Goal: Transaction & Acquisition: Book appointment/travel/reservation

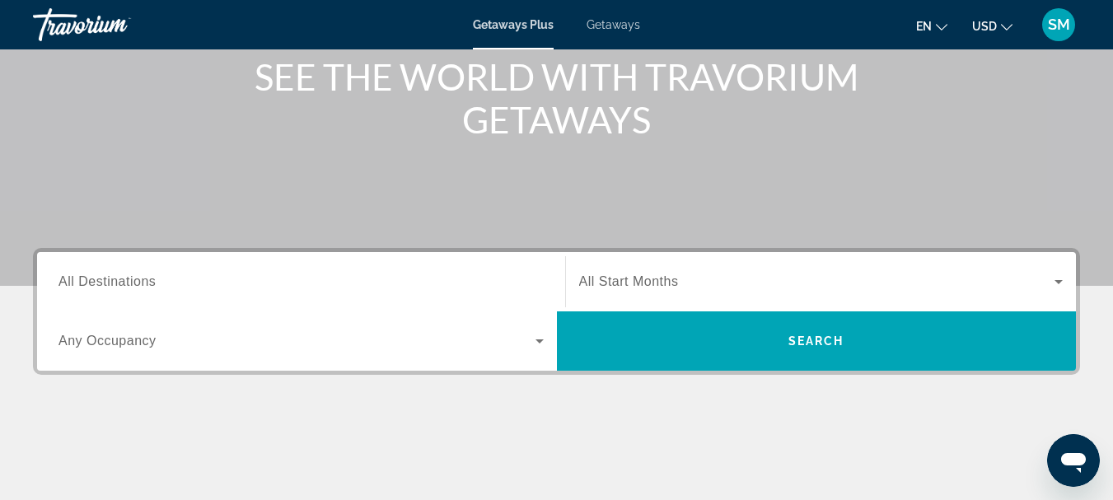
scroll to position [247, 0]
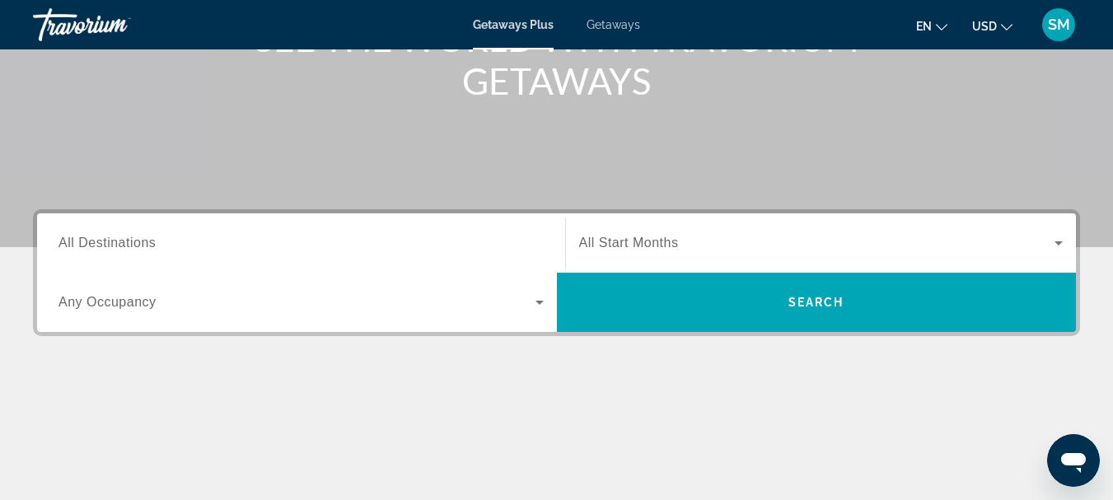
click at [139, 237] on span "All Destinations" at bounding box center [106, 243] width 97 height 14
click at [139, 237] on input "Destination All Destinations" at bounding box center [300, 244] width 485 height 20
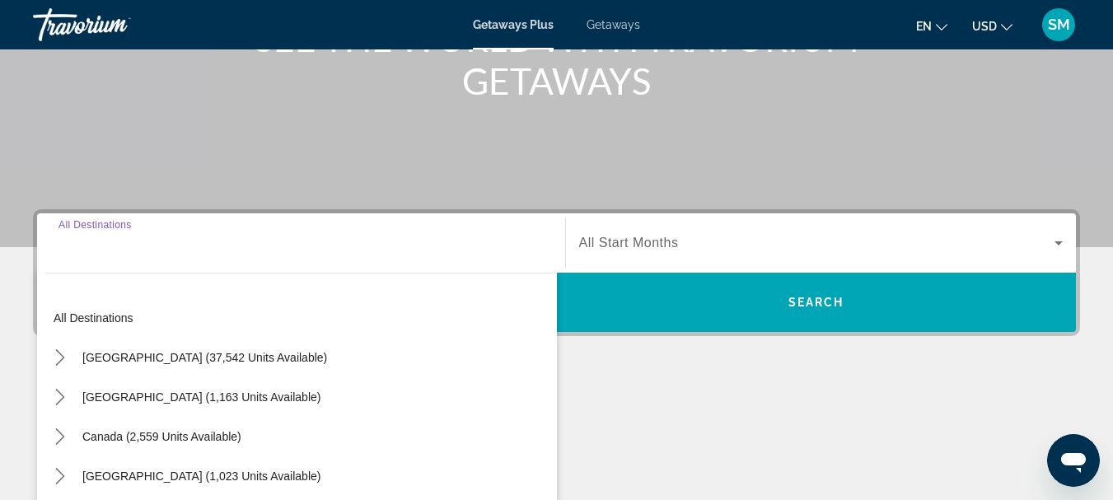
scroll to position [403, 0]
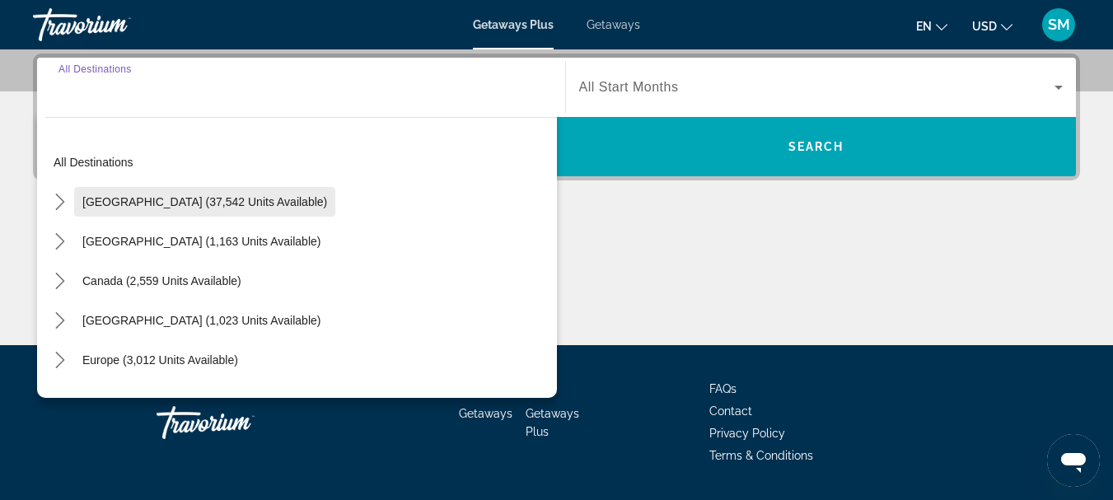
click at [122, 203] on span "[GEOGRAPHIC_DATA] (37,542 units available)" at bounding box center [204, 201] width 245 height 13
type input "**********"
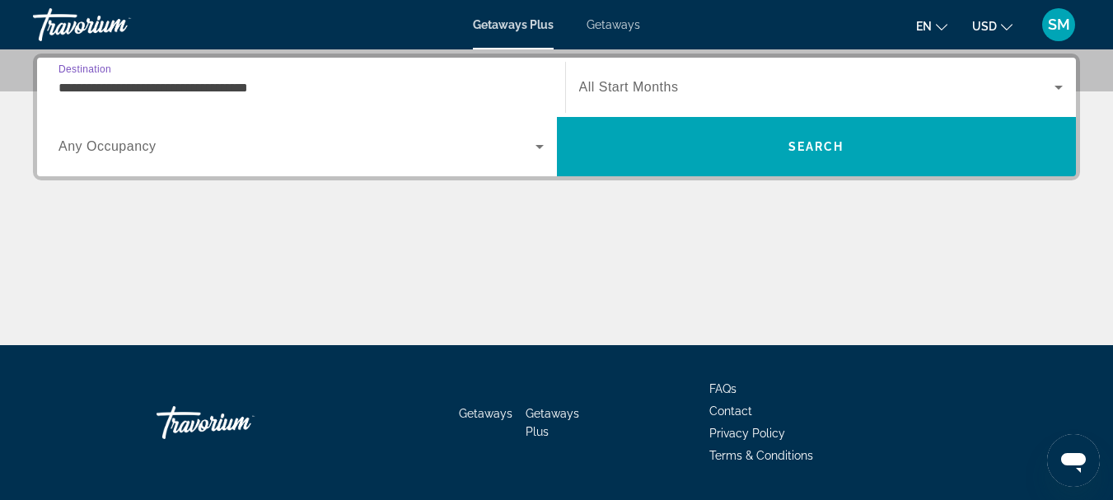
click at [160, 144] on span "Search widget" at bounding box center [296, 147] width 477 height 20
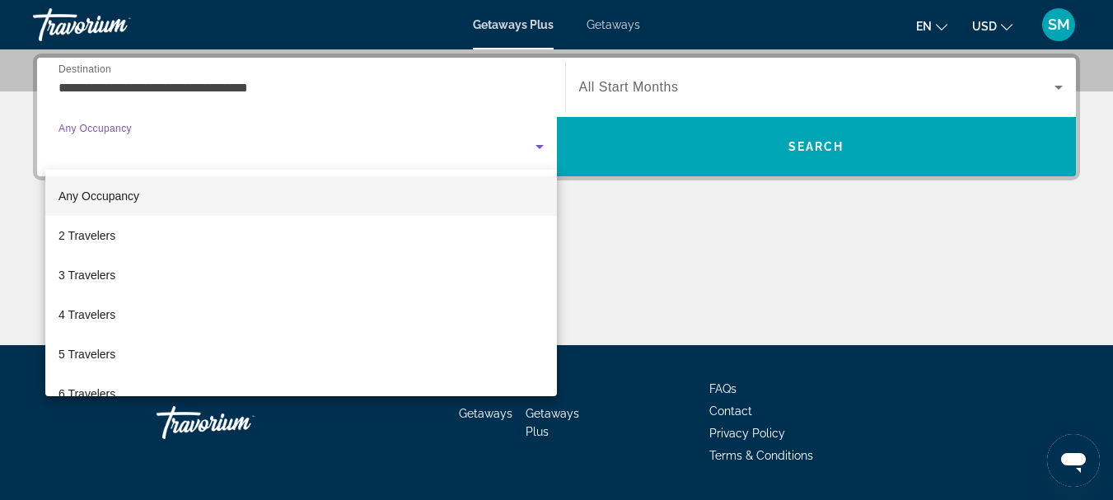
click at [134, 197] on span "Any Occupancy" at bounding box center [98, 195] width 81 height 13
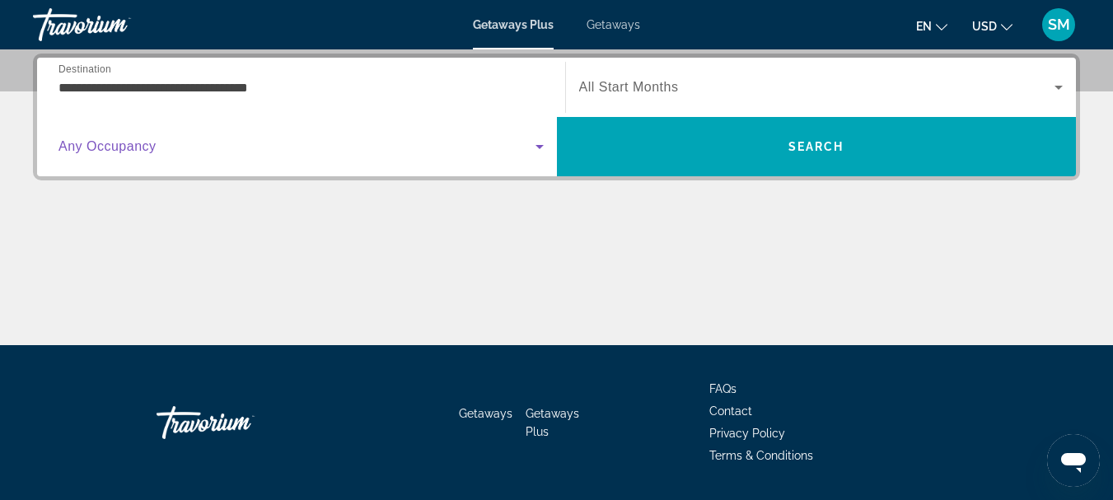
click at [1062, 85] on icon "Search widget" at bounding box center [1059, 87] width 20 height 20
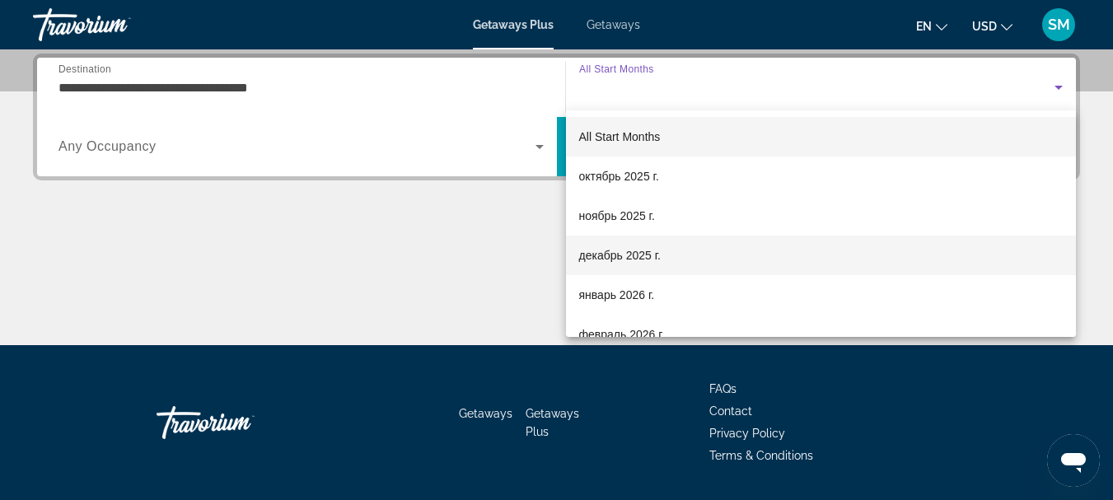
click at [618, 252] on span "декабрь 2025 г." at bounding box center [620, 255] width 82 height 20
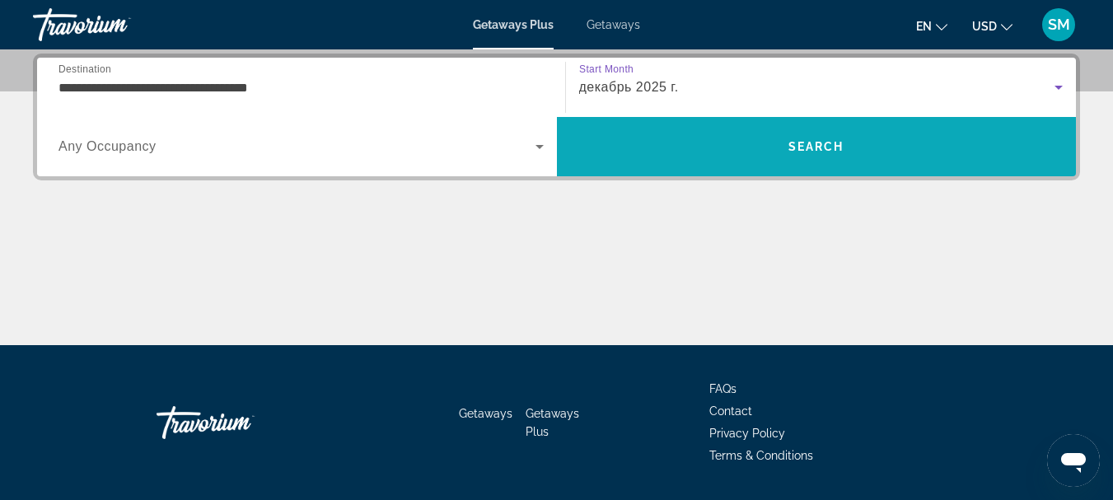
click at [760, 168] on span "Search" at bounding box center [817, 146] width 520 height 59
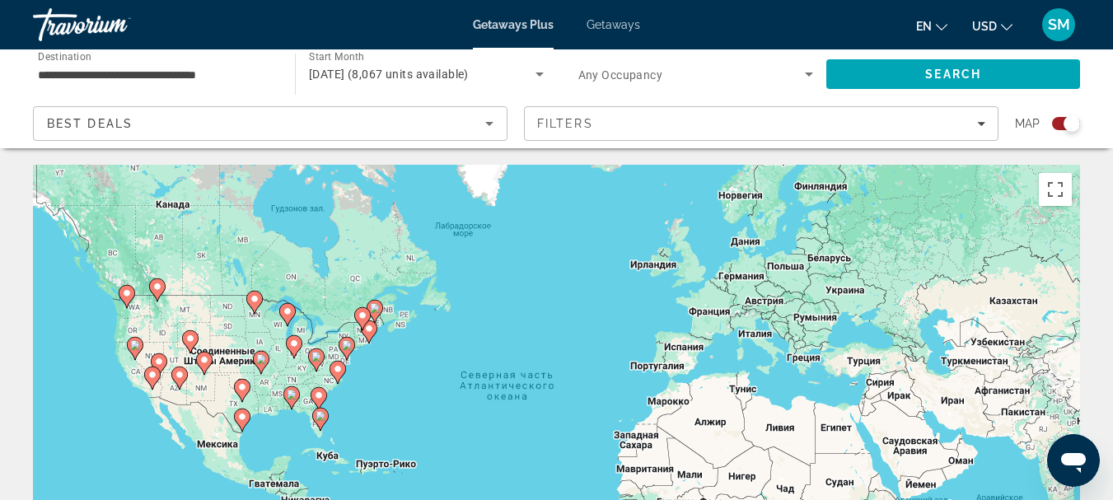
click at [316, 393] on image "Main content" at bounding box center [319, 395] width 10 height 10
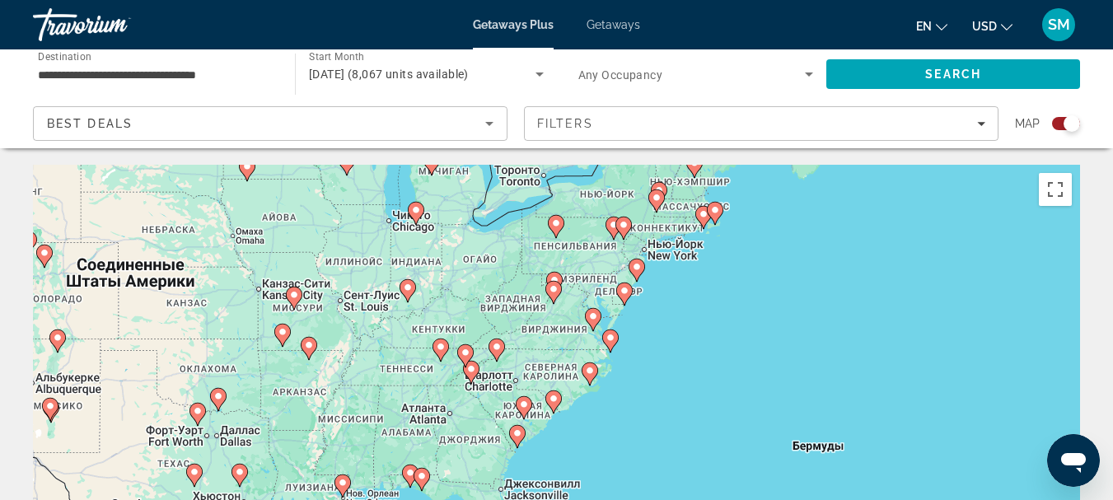
click at [550, 404] on icon "Main content" at bounding box center [552, 401] width 15 height 21
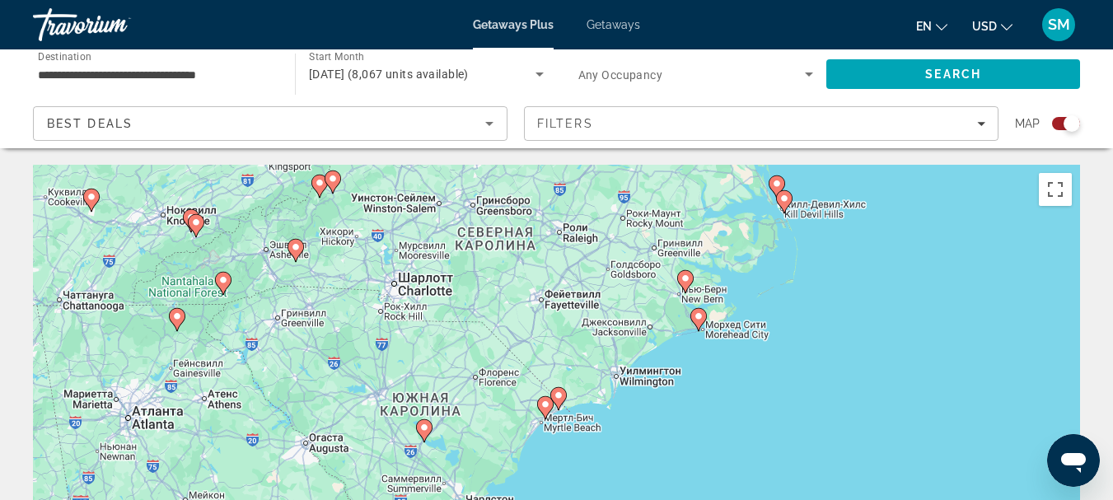
click at [547, 405] on image "Main content" at bounding box center [545, 405] width 10 height 10
type input "**********"
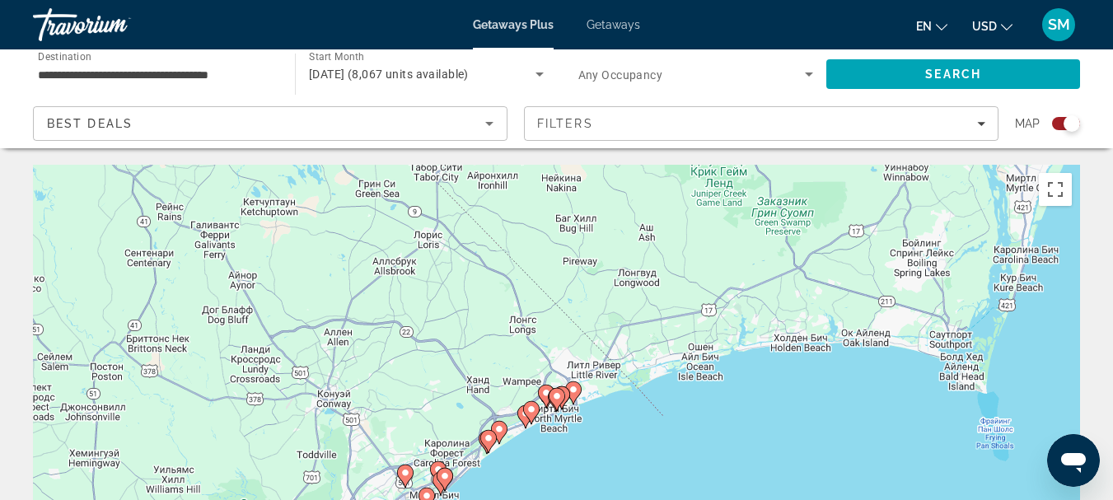
click at [563, 396] on icon "Main content" at bounding box center [556, 399] width 15 height 21
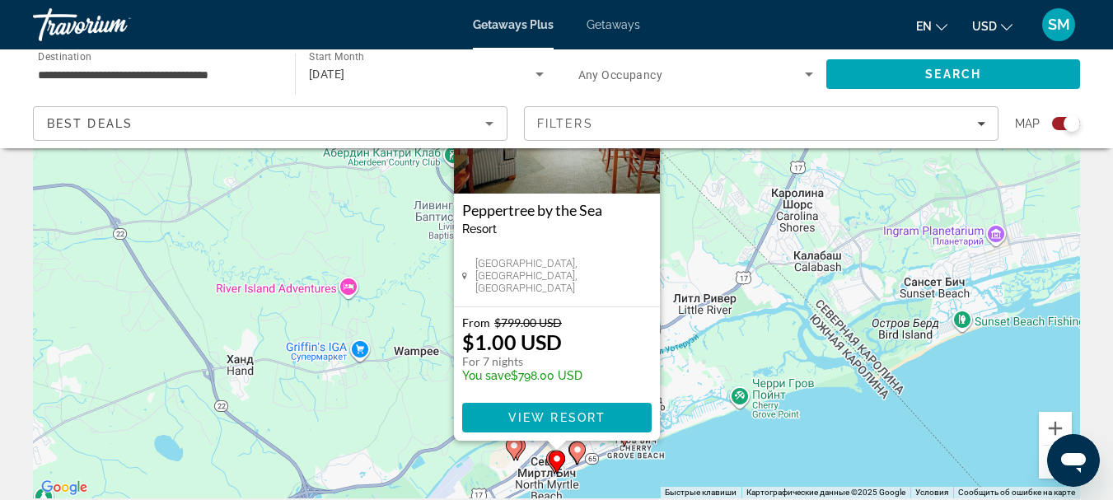
scroll to position [165, 0]
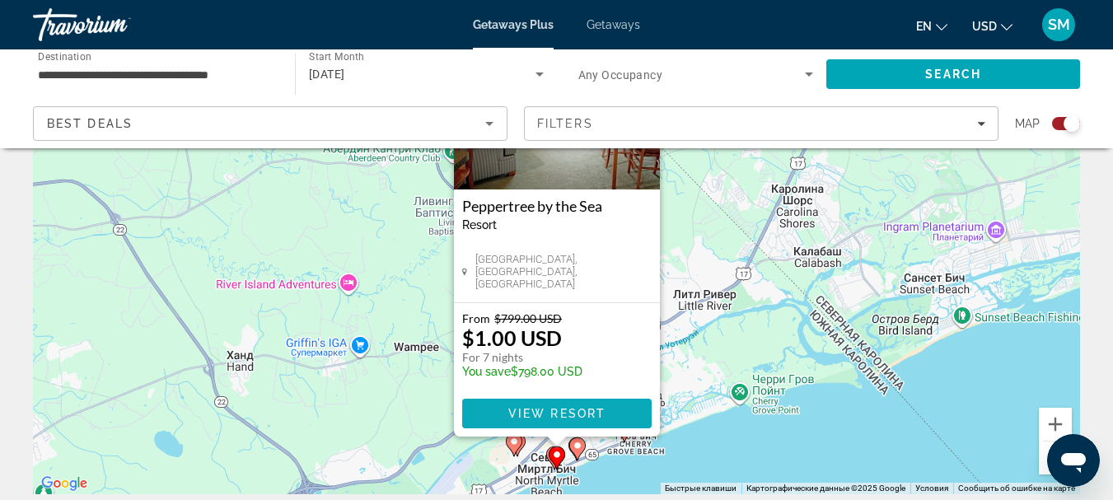
click at [548, 418] on span "View Resort" at bounding box center [555, 413] width 97 height 13
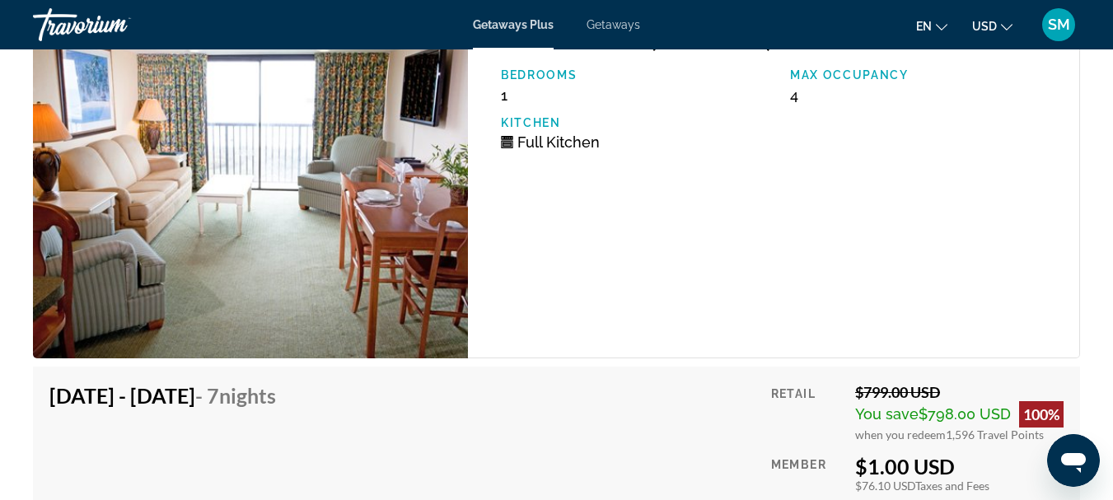
scroll to position [5190, 0]
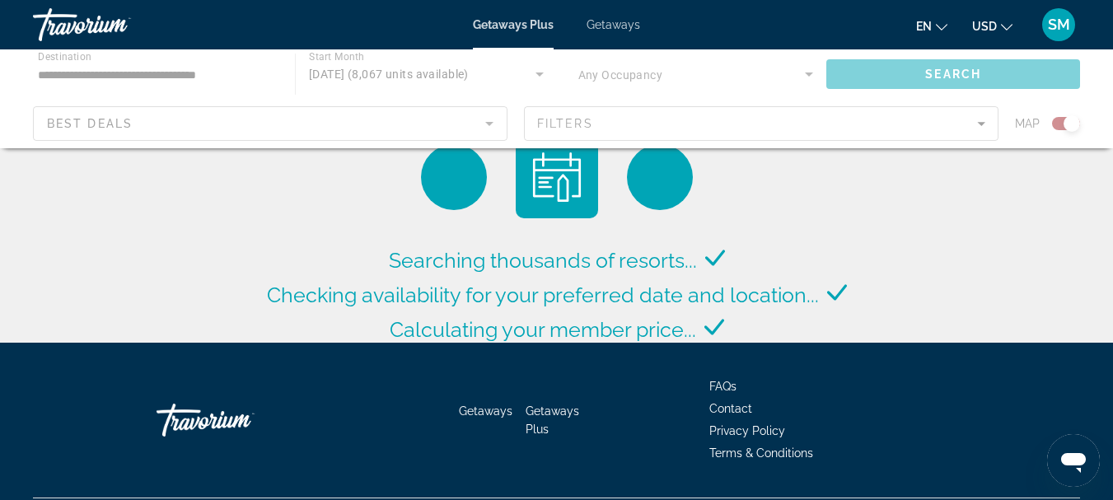
click at [983, 121] on div "Main content" at bounding box center [556, 98] width 1113 height 99
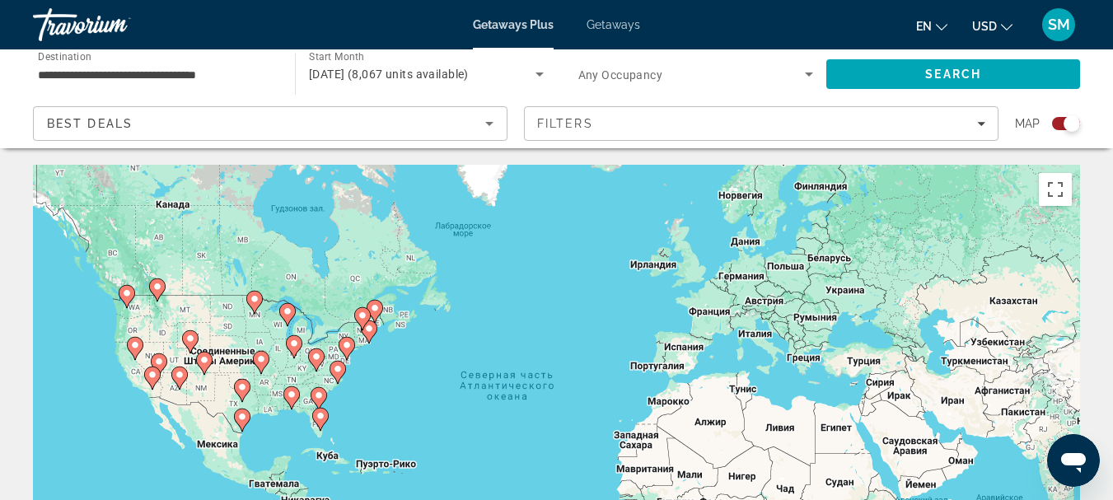
click at [983, 121] on icon "Filters" at bounding box center [981, 123] width 8 height 8
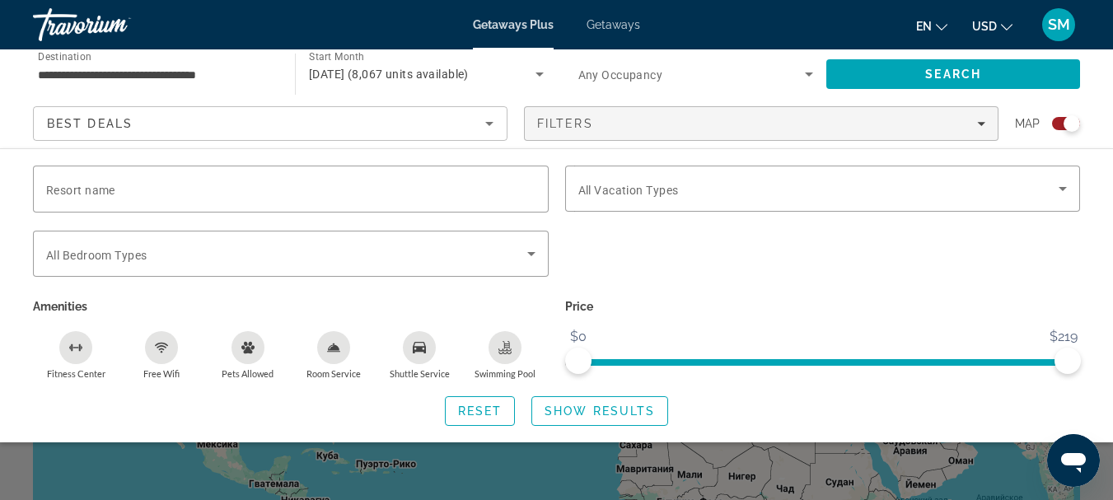
click at [983, 121] on icon "Filters" at bounding box center [981, 123] width 8 height 8
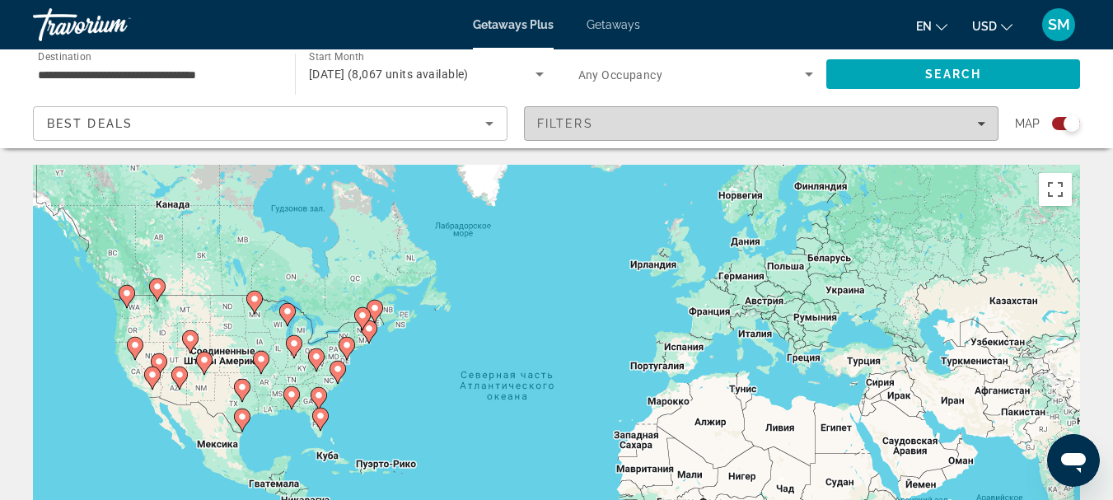
click at [978, 124] on icon "Filters" at bounding box center [981, 123] width 8 height 8
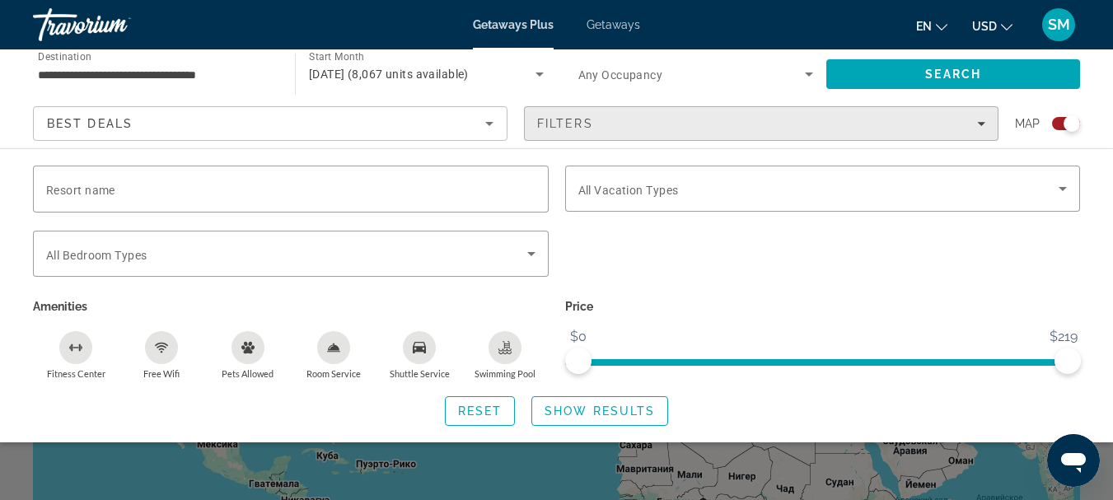
click at [978, 124] on icon "Filters" at bounding box center [981, 123] width 8 height 8
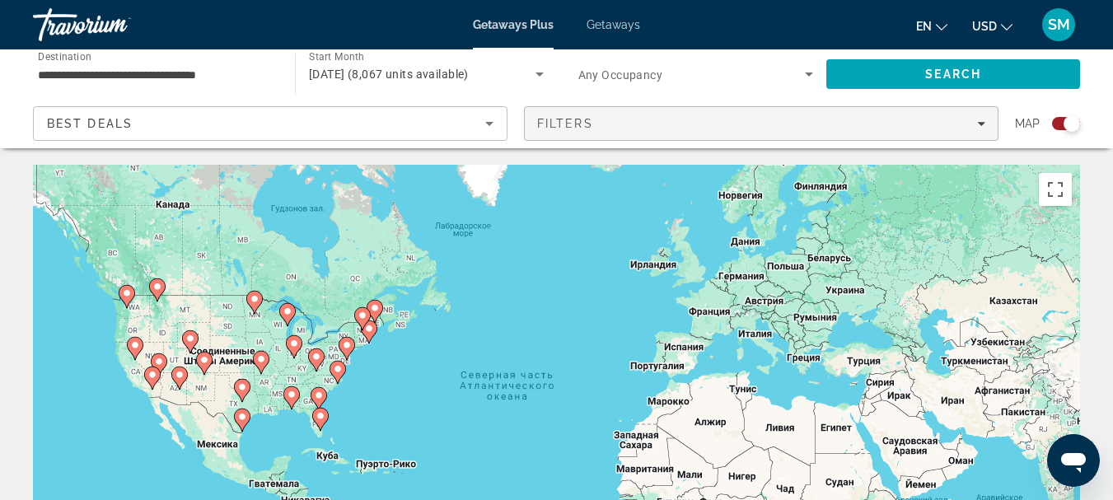
click at [978, 124] on icon "Filters" at bounding box center [981, 123] width 8 height 8
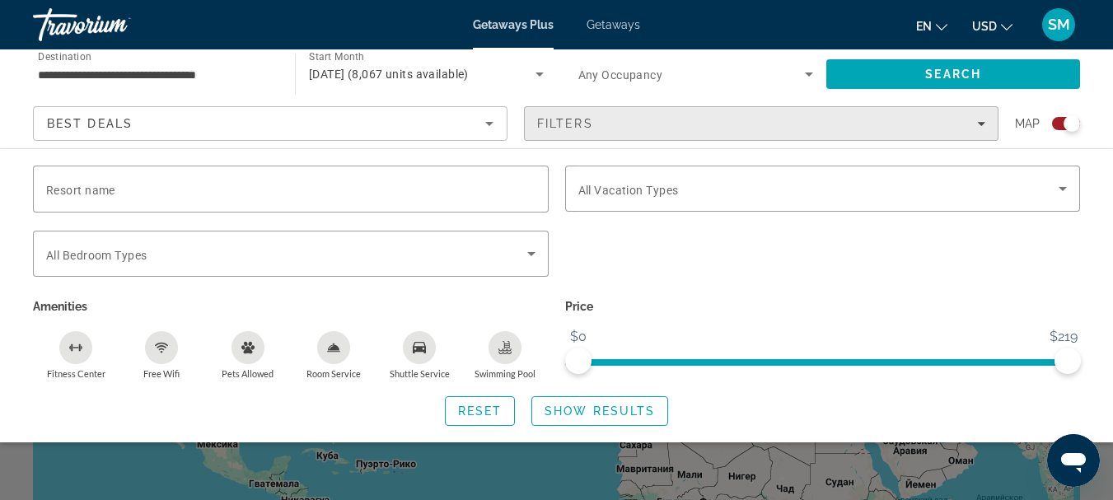
click at [983, 123] on icon "Filters" at bounding box center [981, 124] width 8 height 4
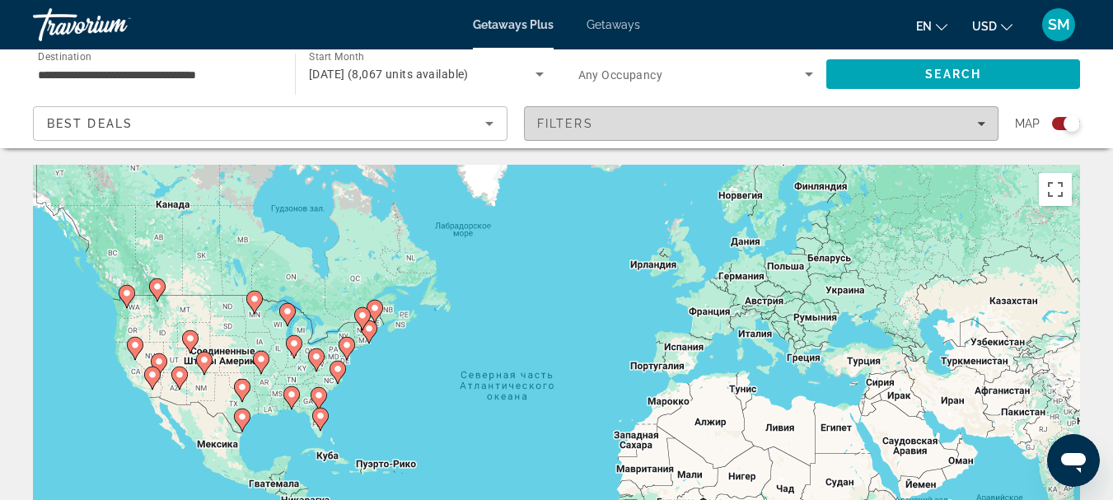
click at [983, 123] on icon "Filters" at bounding box center [981, 124] width 8 height 4
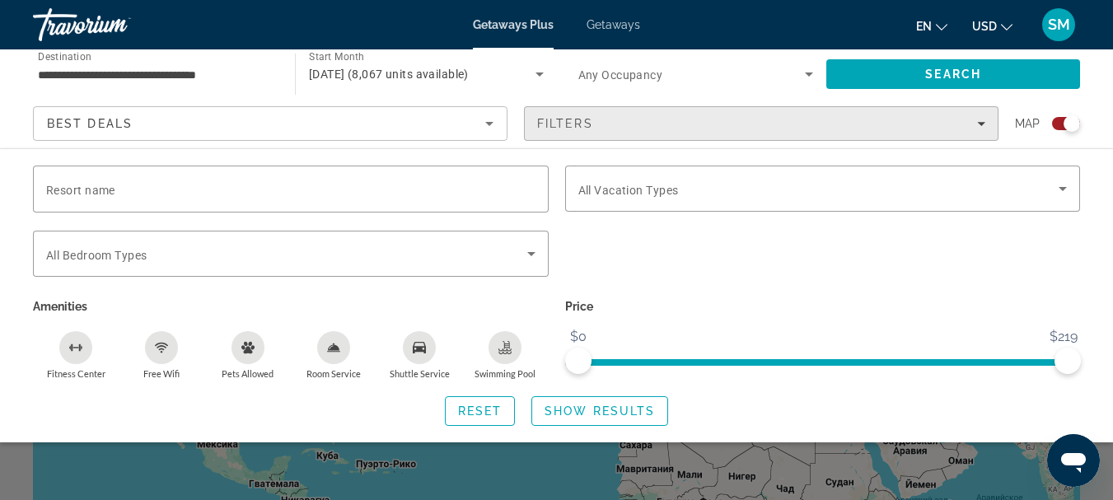
click at [983, 123] on icon "Filters" at bounding box center [981, 124] width 8 height 4
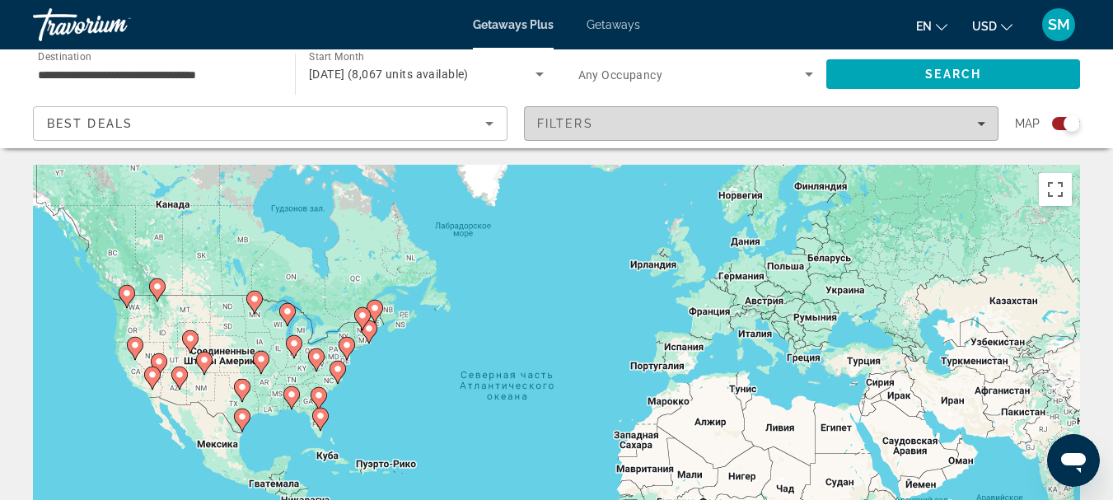
click at [983, 123] on icon "Filters" at bounding box center [981, 124] width 8 height 4
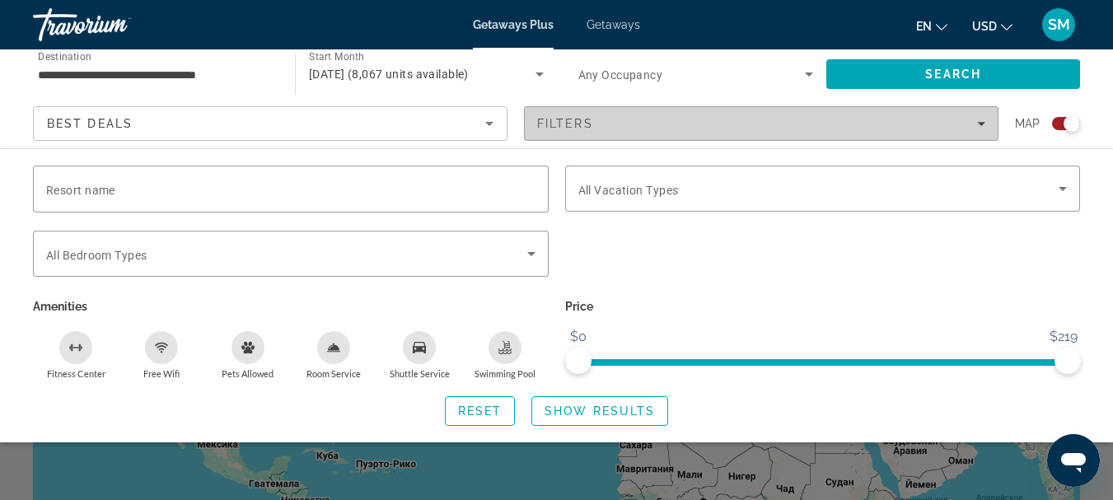
click at [983, 123] on icon "Filters" at bounding box center [981, 124] width 8 height 4
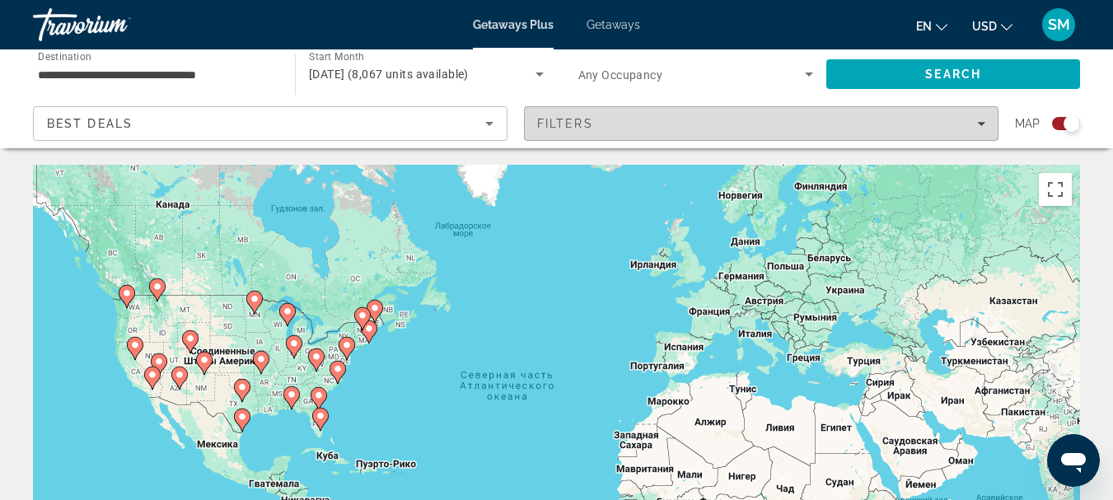
click at [983, 125] on icon "Filters" at bounding box center [981, 123] width 8 height 8
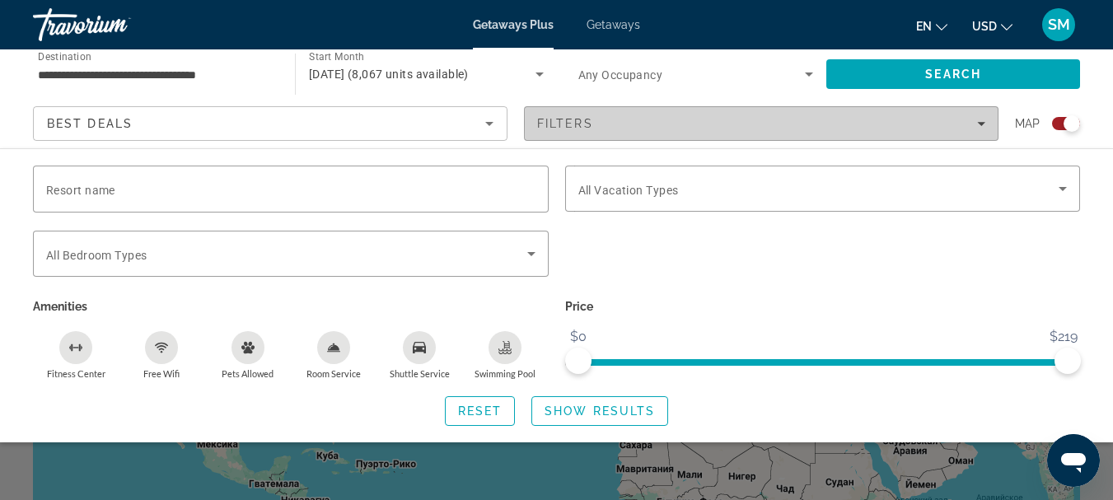
click at [979, 124] on icon "Filters" at bounding box center [981, 124] width 8 height 4
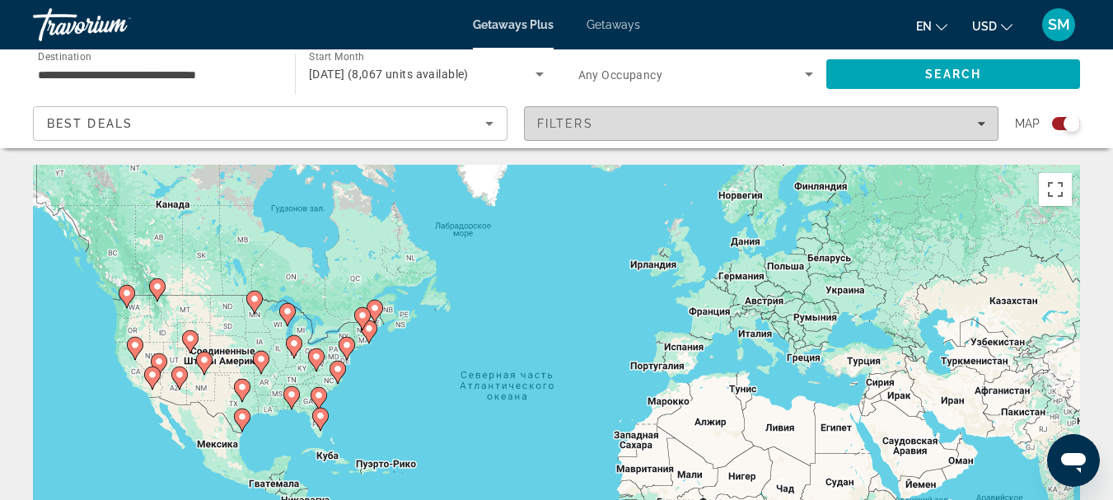
click at [979, 124] on icon "Filters" at bounding box center [981, 124] width 8 height 4
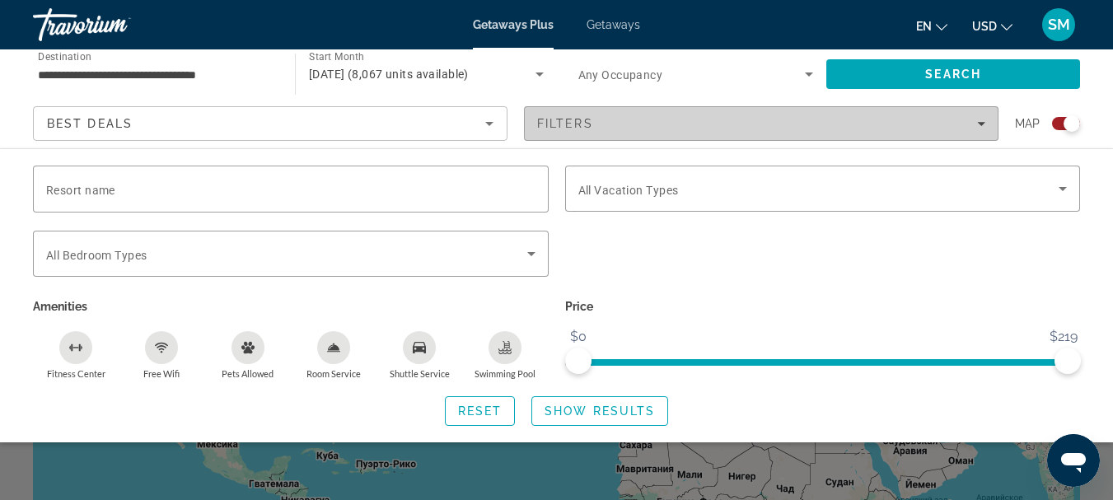
click at [979, 124] on icon "Filters" at bounding box center [981, 124] width 8 height 4
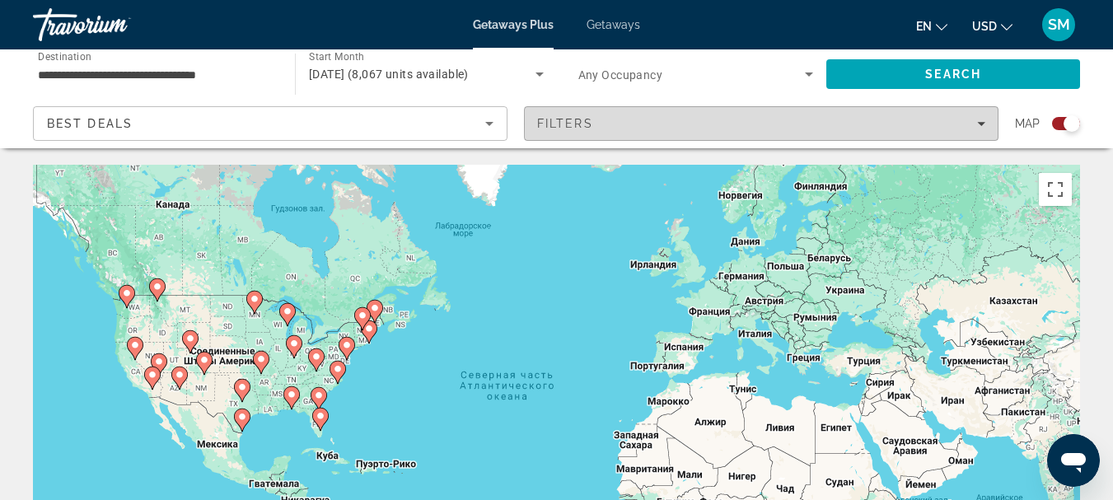
click at [979, 124] on icon "Filters" at bounding box center [981, 124] width 8 height 4
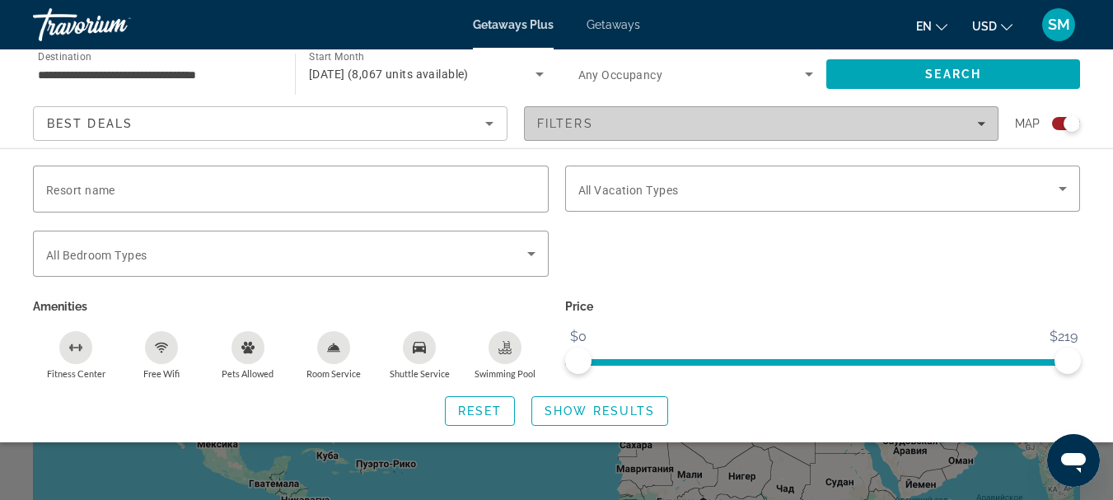
click at [979, 124] on icon "Filters" at bounding box center [981, 124] width 8 height 4
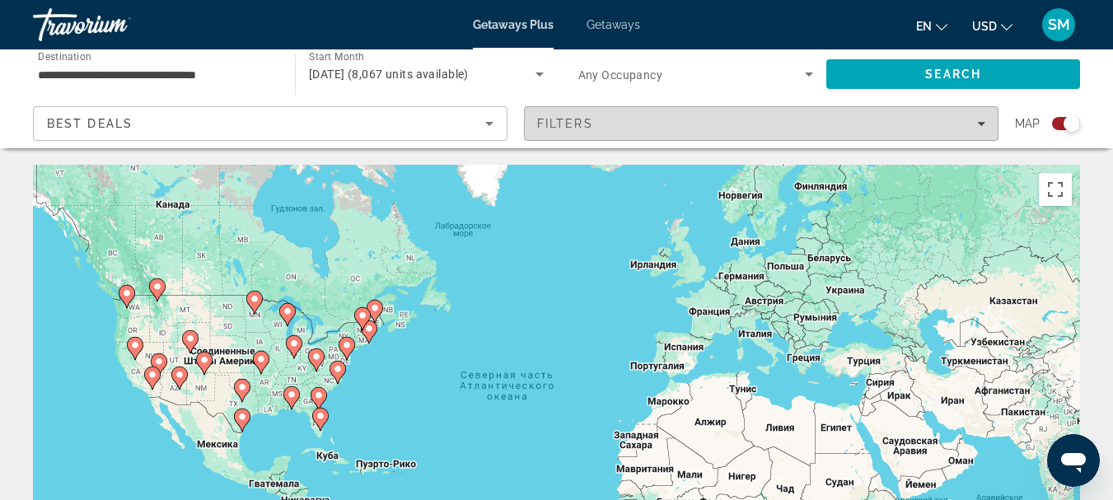
click at [979, 124] on icon "Filters" at bounding box center [981, 124] width 8 height 4
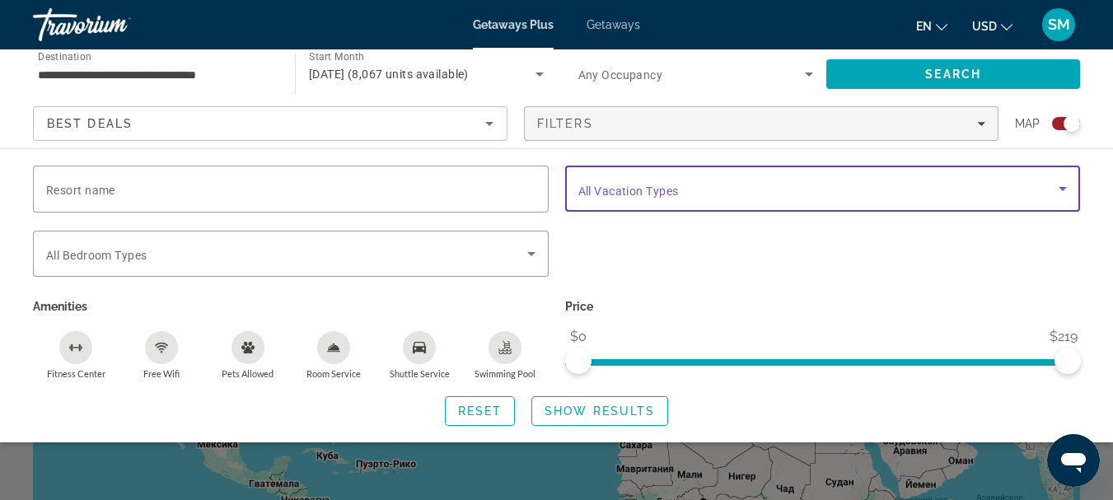
click at [1059, 185] on icon "Search widget" at bounding box center [1063, 189] width 20 height 20
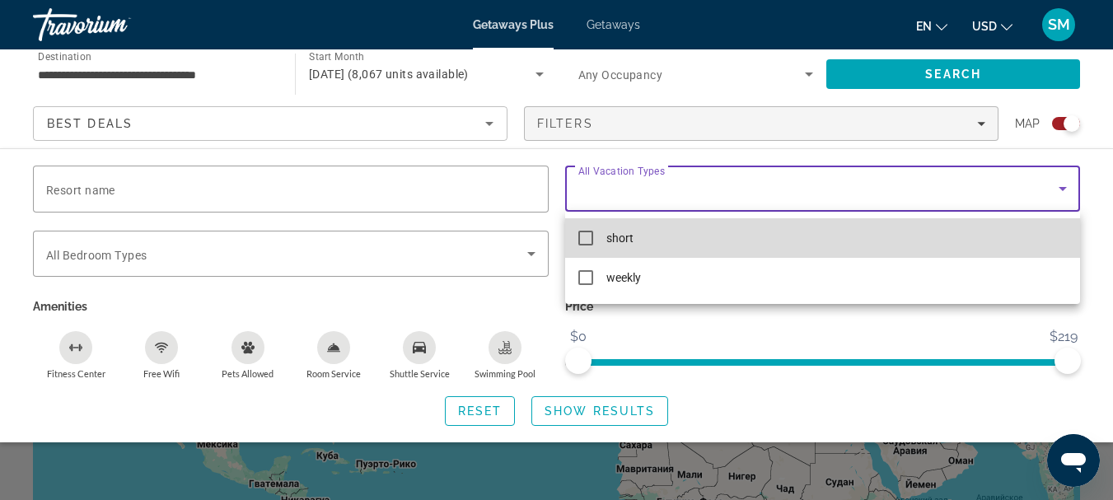
click at [583, 237] on mat-pseudo-checkbox at bounding box center [585, 238] width 15 height 15
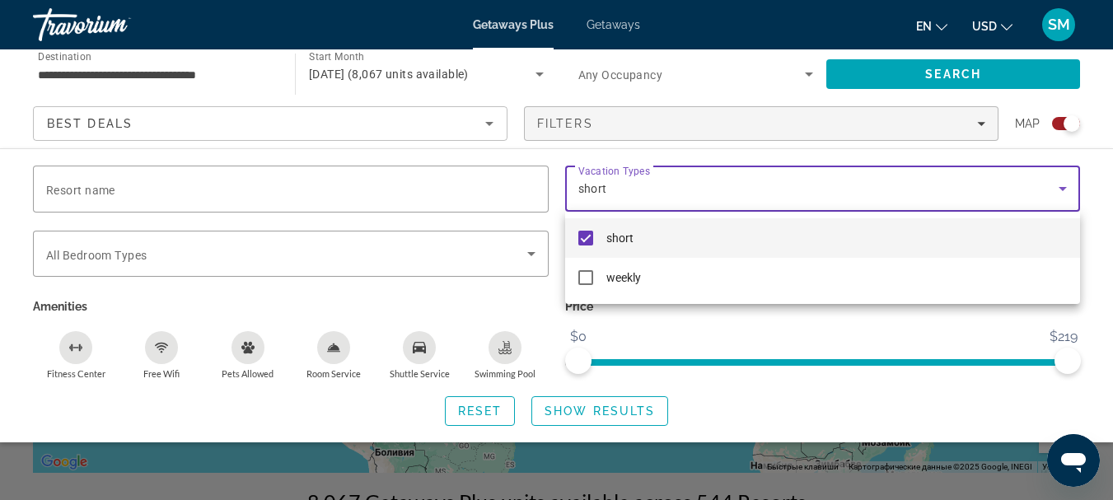
scroll to position [82, 0]
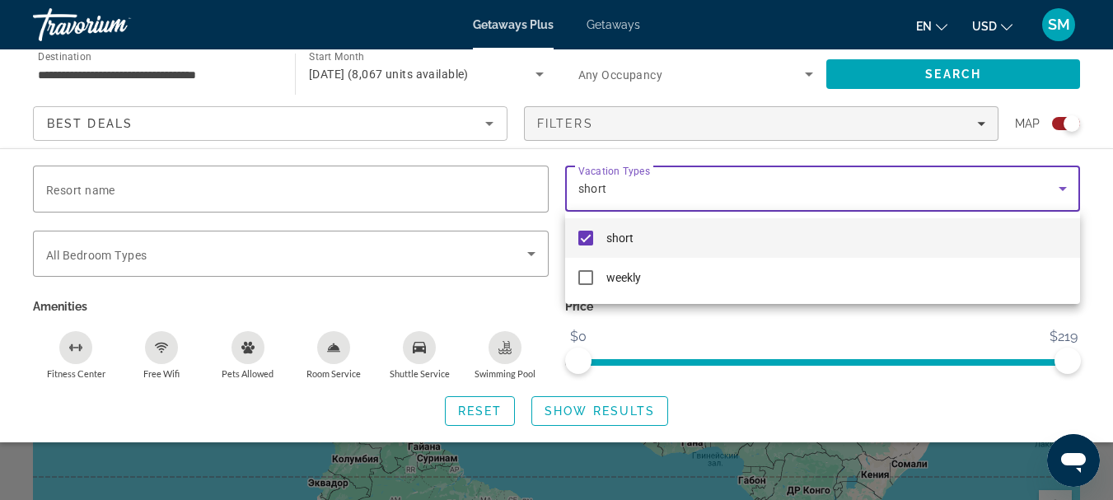
click at [578, 409] on div at bounding box center [556, 250] width 1113 height 500
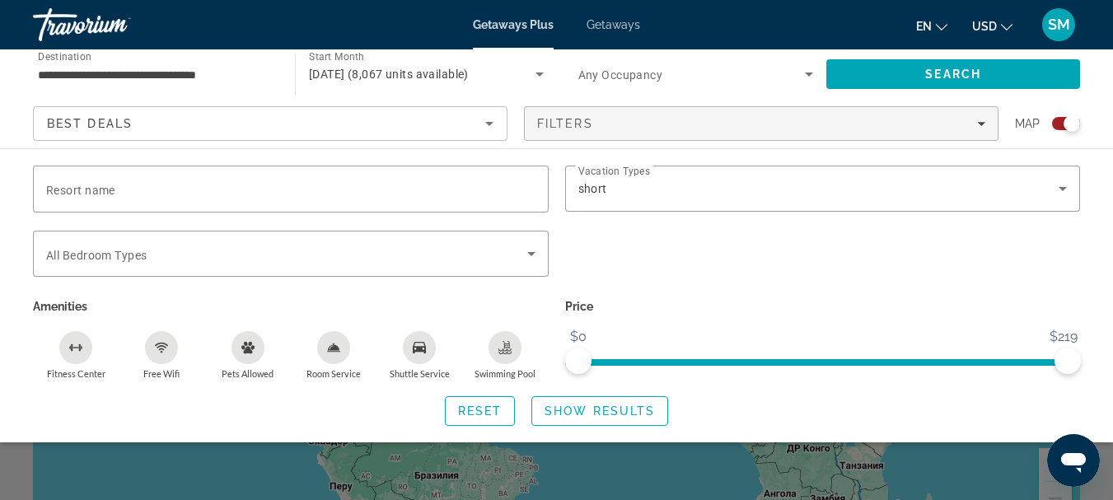
scroll to position [247, 0]
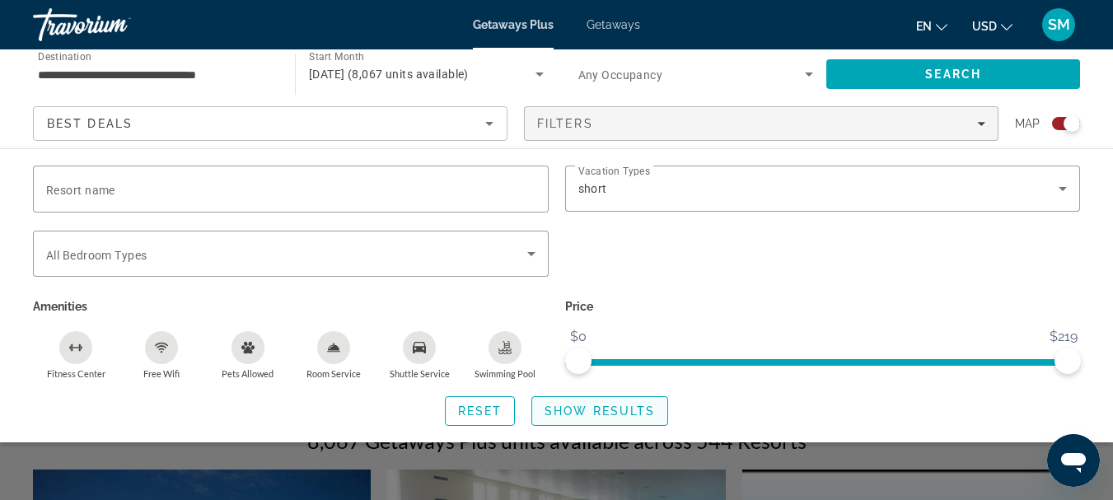
click at [597, 413] on span "Show Results" at bounding box center [599, 410] width 110 height 13
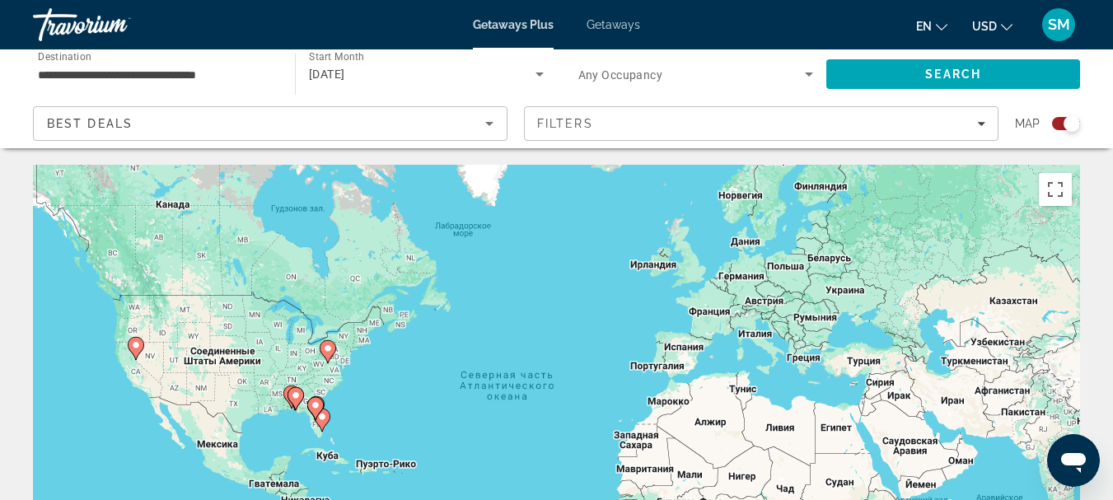
click at [315, 402] on image "Main content" at bounding box center [316, 405] width 10 height 10
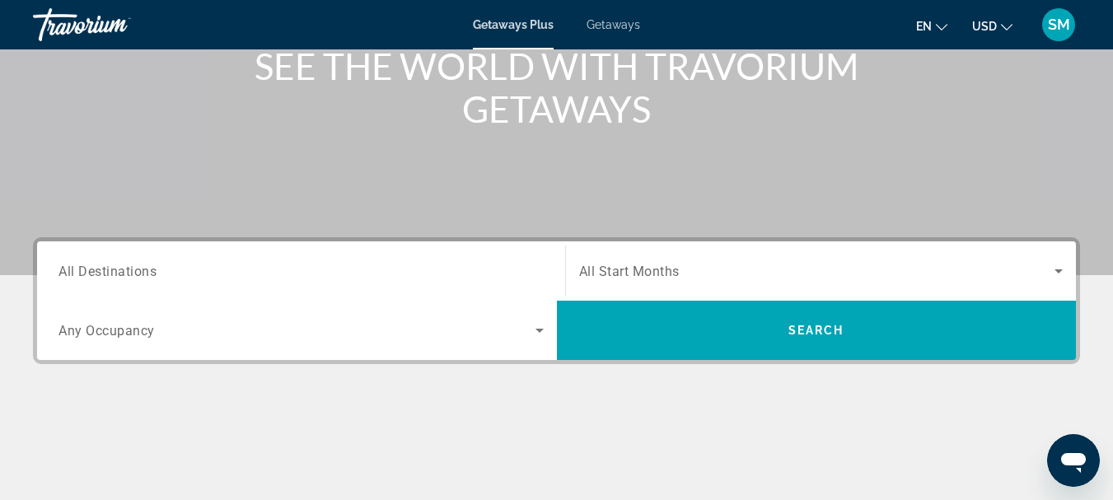
scroll to position [247, 0]
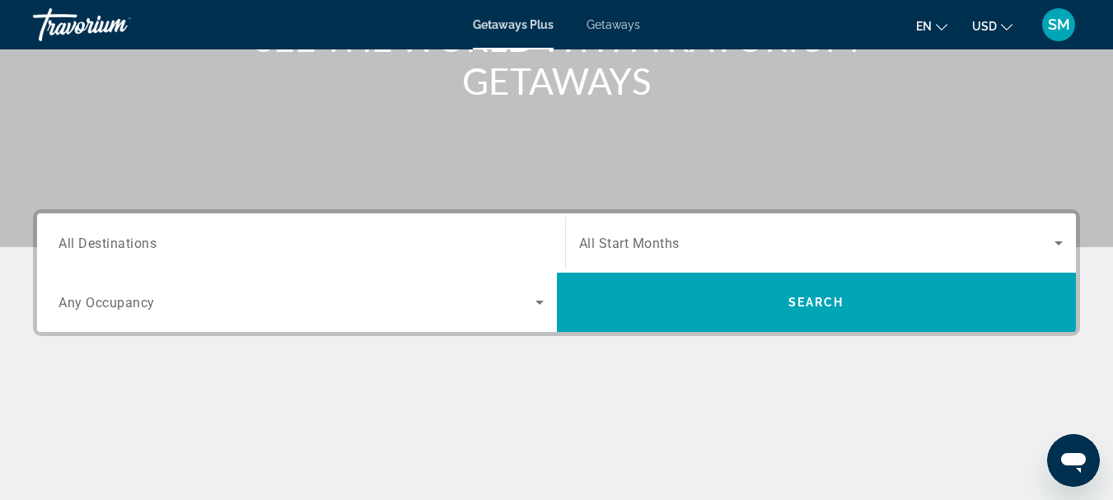
click at [155, 243] on span "All Destinations" at bounding box center [107, 243] width 98 height 16
click at [155, 243] on input "Destination All Destinations" at bounding box center [300, 244] width 485 height 20
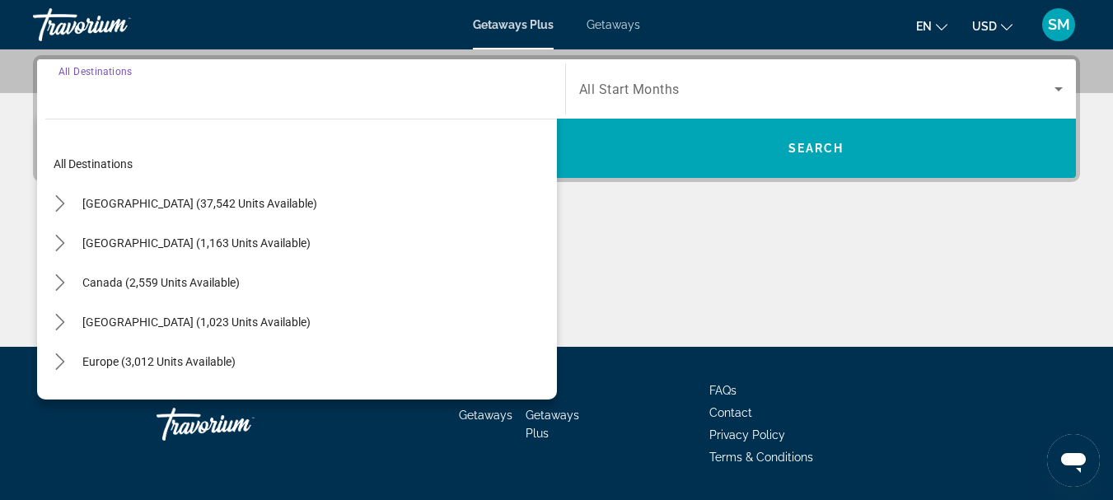
scroll to position [403, 0]
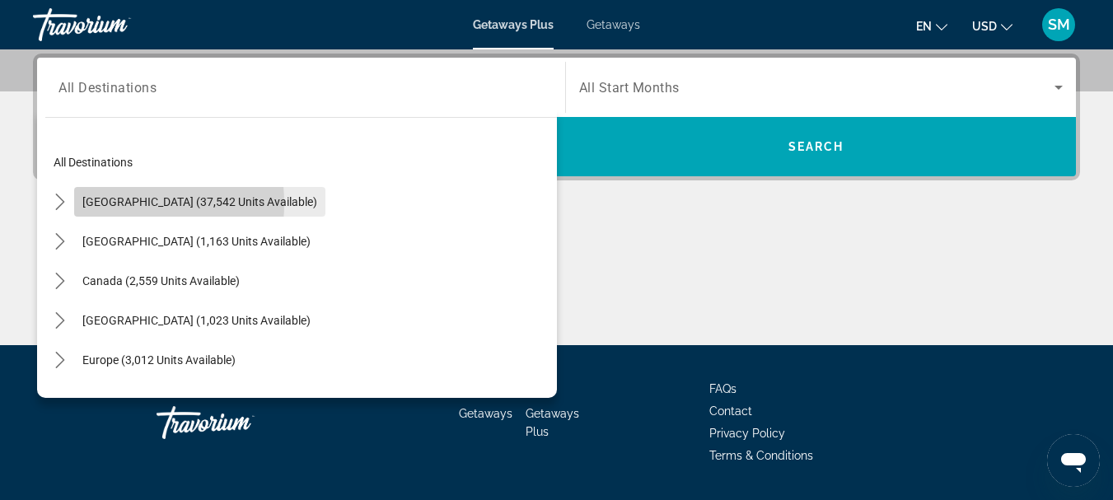
click at [98, 203] on span "[GEOGRAPHIC_DATA] (37,542 units available)" at bounding box center [199, 201] width 235 height 13
type input "**********"
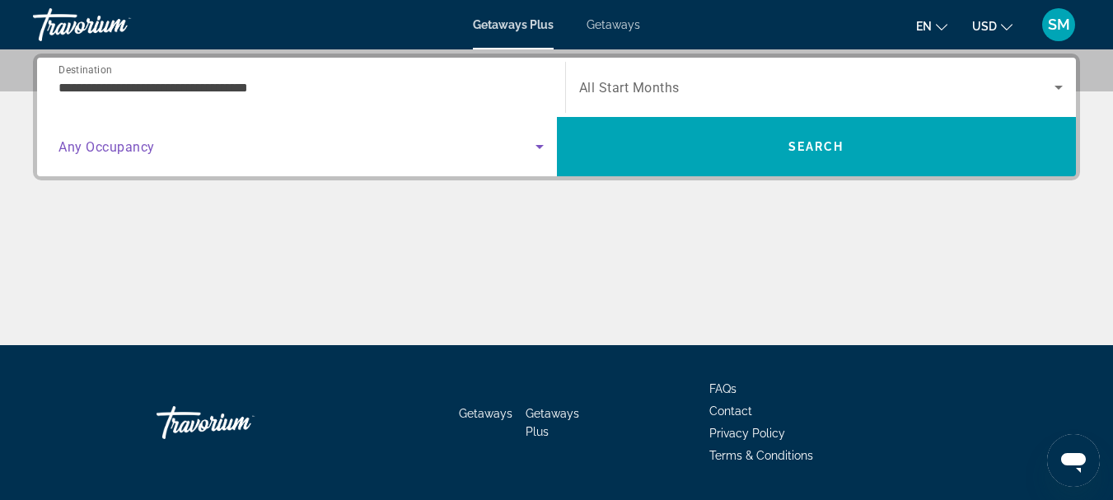
click at [540, 147] on icon "Search widget" at bounding box center [539, 147] width 8 height 4
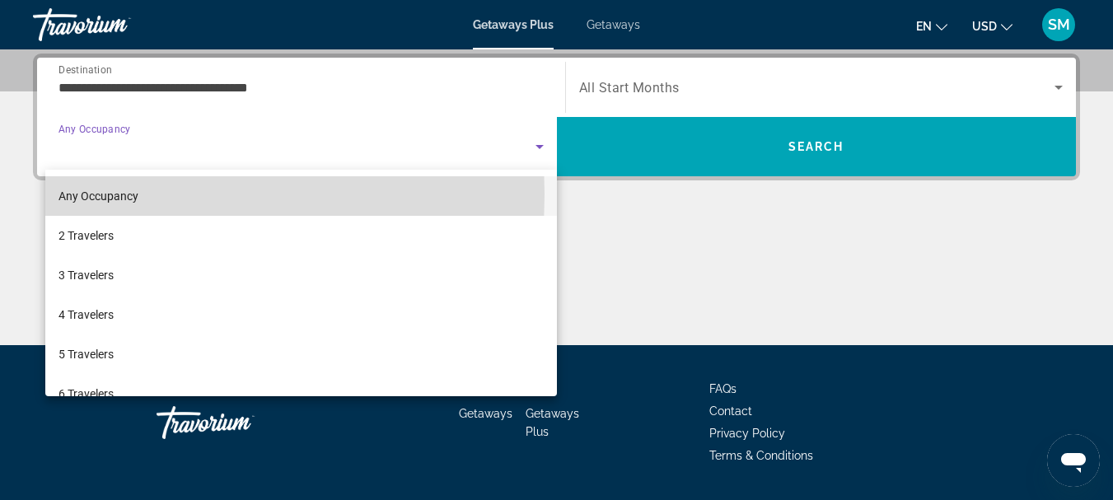
click at [124, 194] on span "Any Occupancy" at bounding box center [98, 195] width 80 height 13
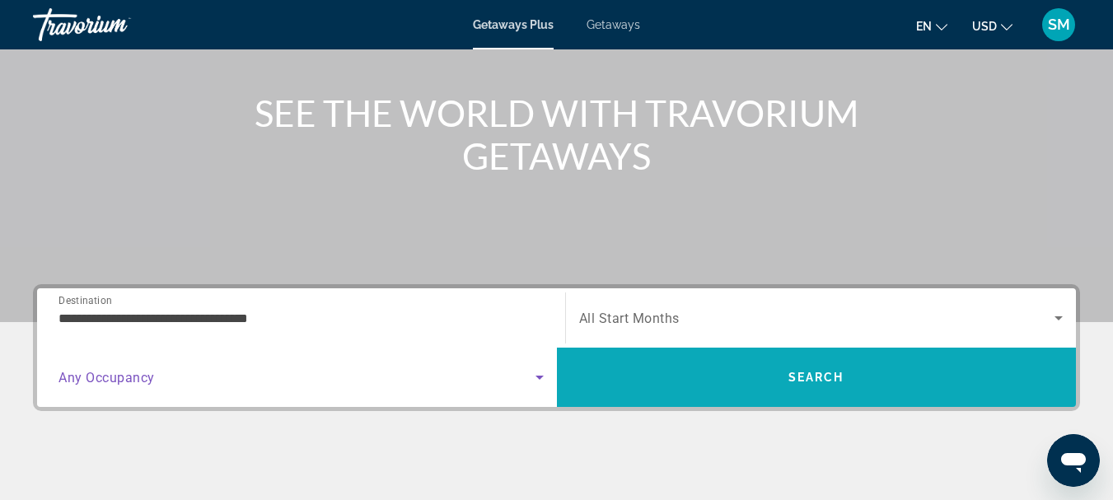
scroll to position [156, 0]
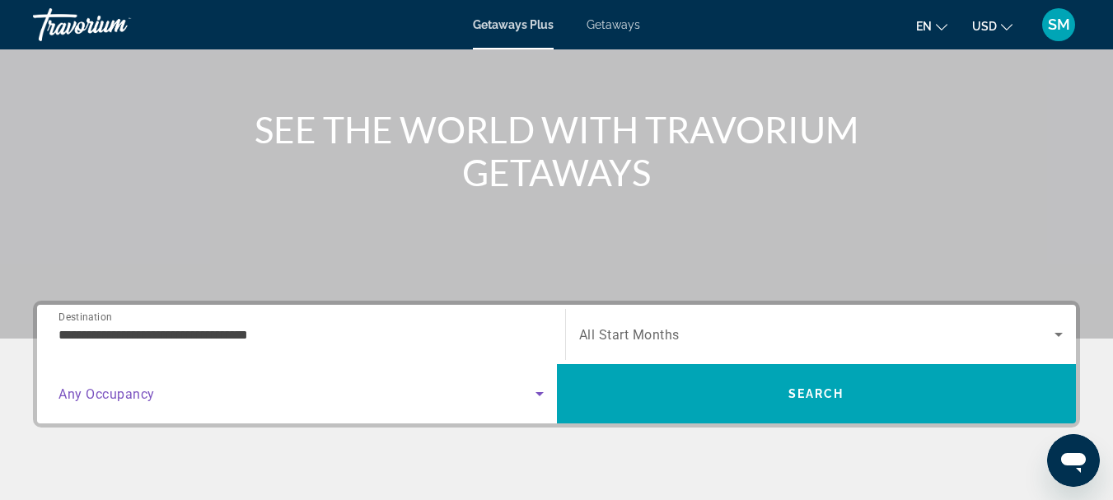
click at [1061, 338] on icon "Search widget" at bounding box center [1059, 335] width 20 height 20
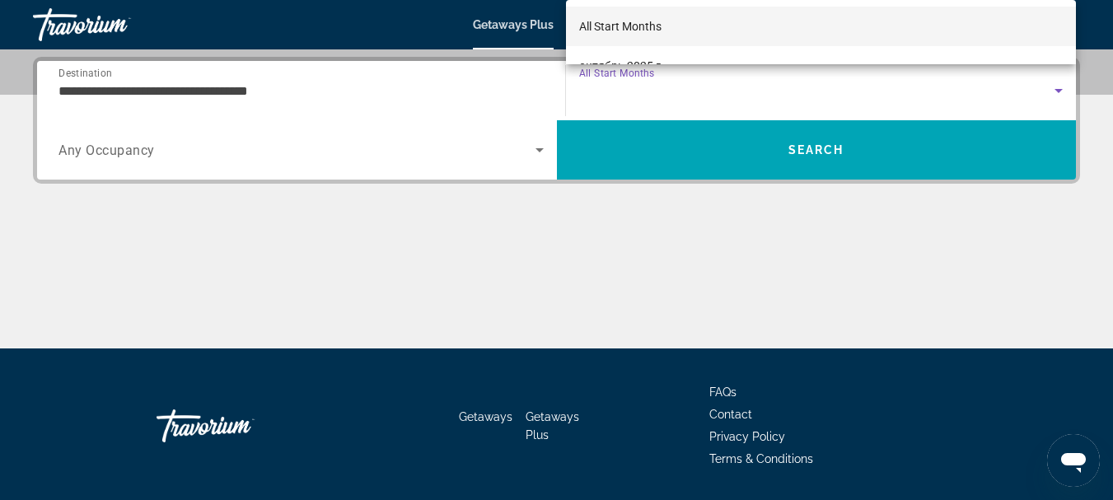
scroll to position [403, 0]
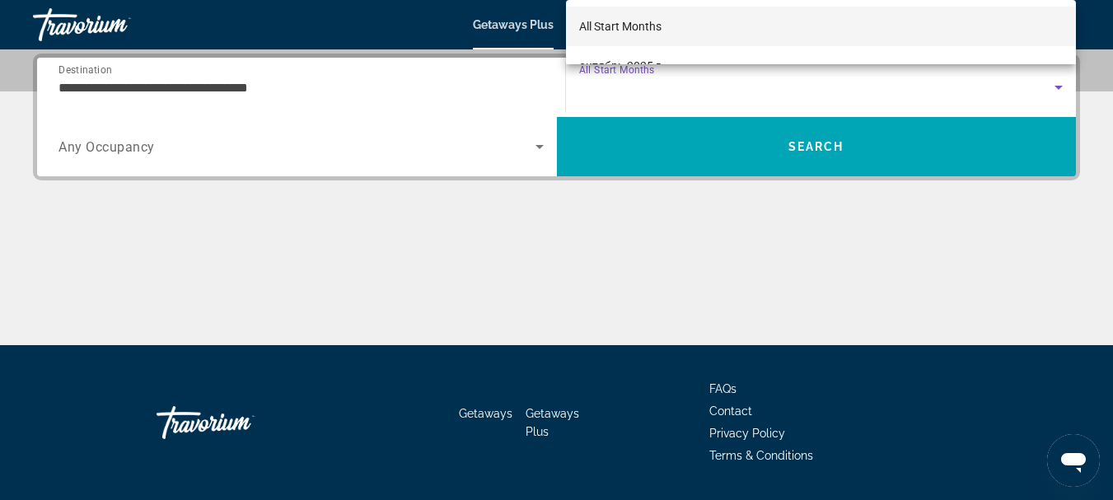
click at [627, 70] on div at bounding box center [556, 250] width 1113 height 500
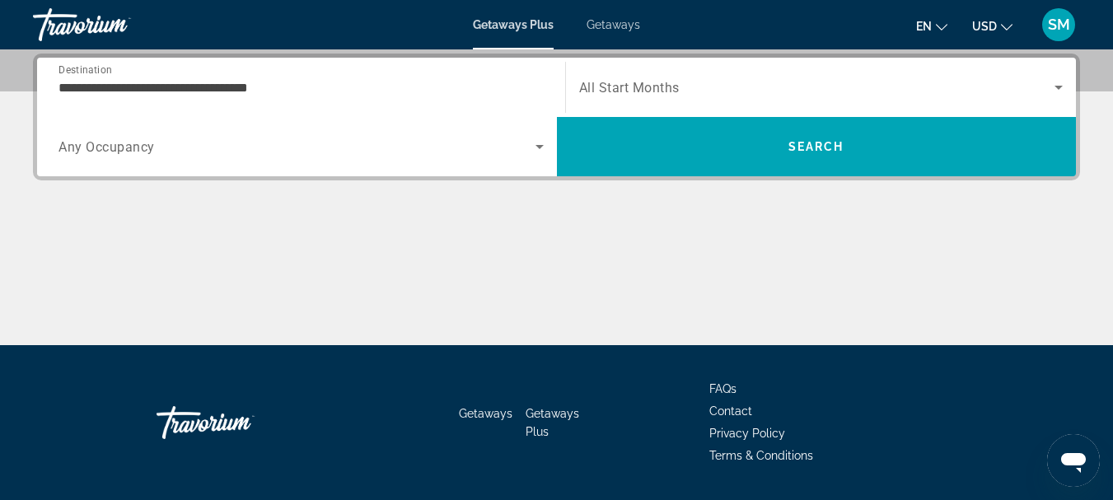
click at [1056, 85] on icon "Search widget" at bounding box center [1059, 87] width 20 height 20
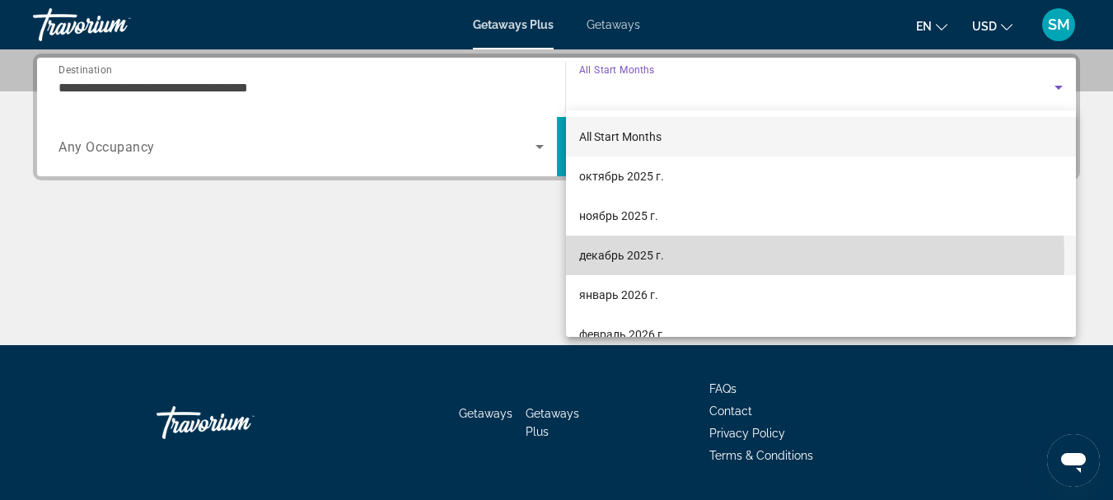
click at [629, 259] on span "декабрь 2025 г." at bounding box center [621, 255] width 85 height 20
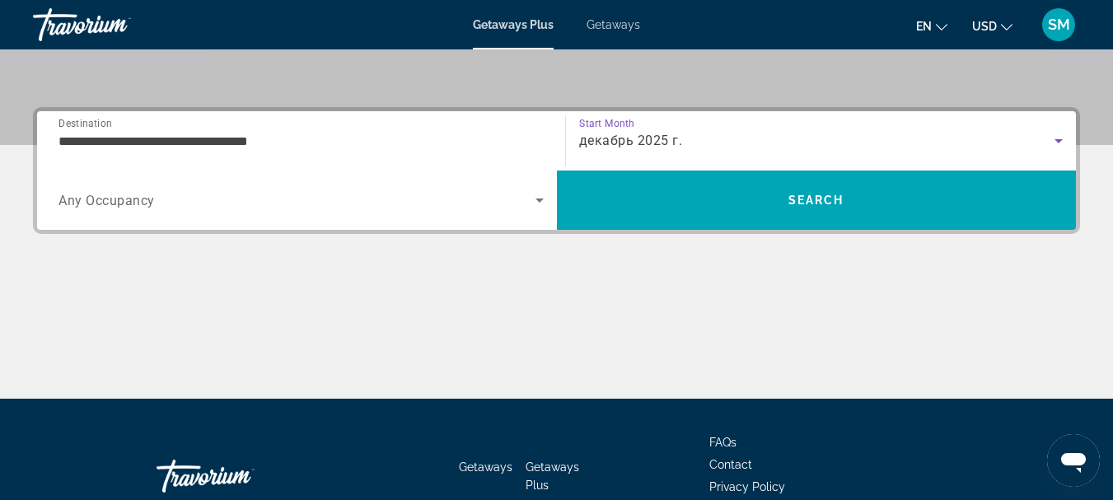
scroll to position [238, 0]
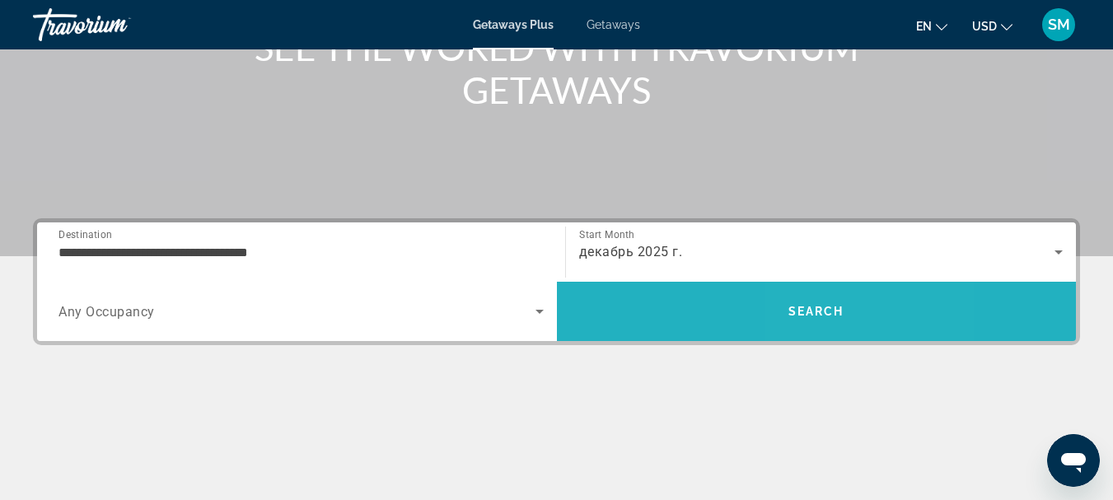
click at [858, 317] on span "Search" at bounding box center [817, 312] width 520 height 40
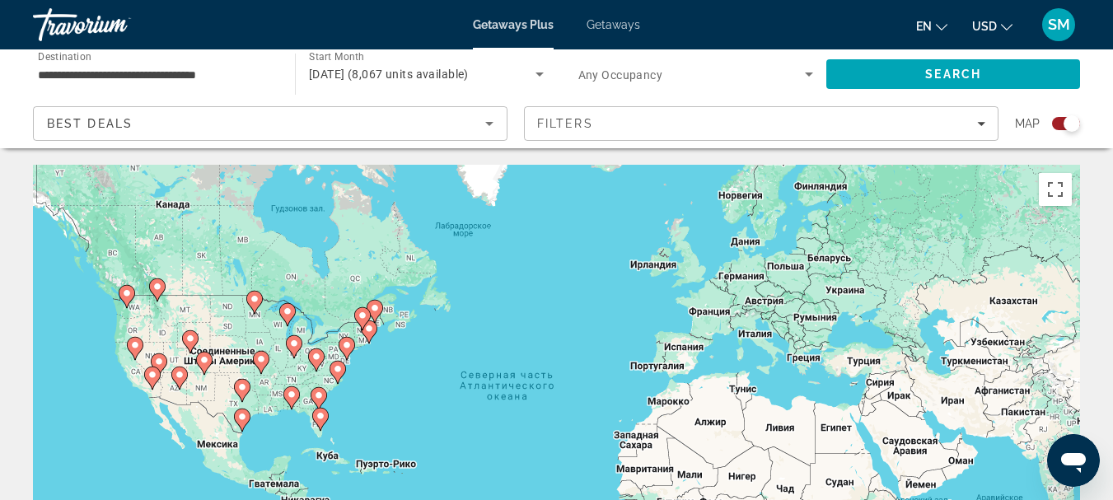
click at [320, 392] on image "Main content" at bounding box center [319, 395] width 10 height 10
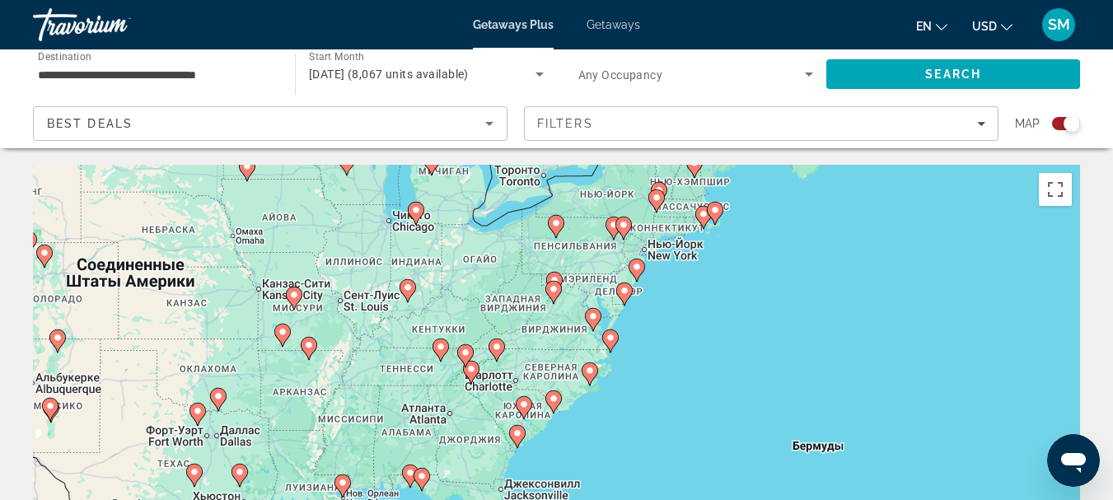
click at [553, 409] on icon "Main content" at bounding box center [552, 401] width 15 height 21
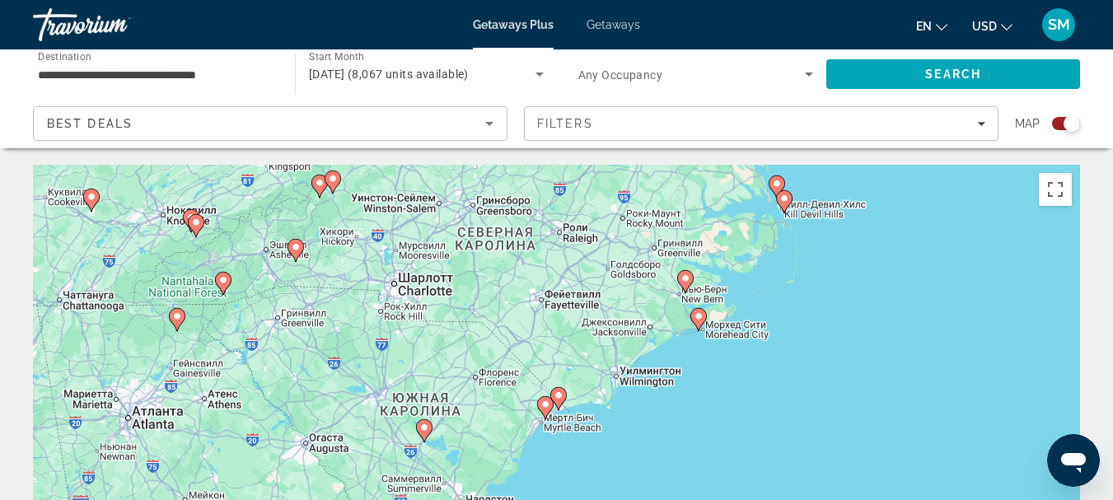
click at [553, 395] on icon "Main content" at bounding box center [557, 398] width 15 height 21
type input "**********"
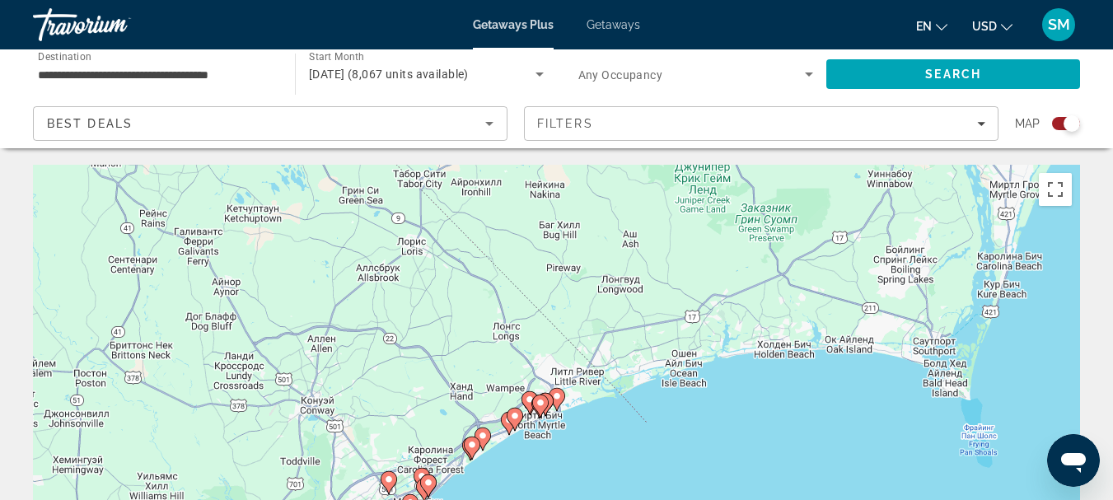
click at [557, 400] on image "Main content" at bounding box center [557, 396] width 10 height 10
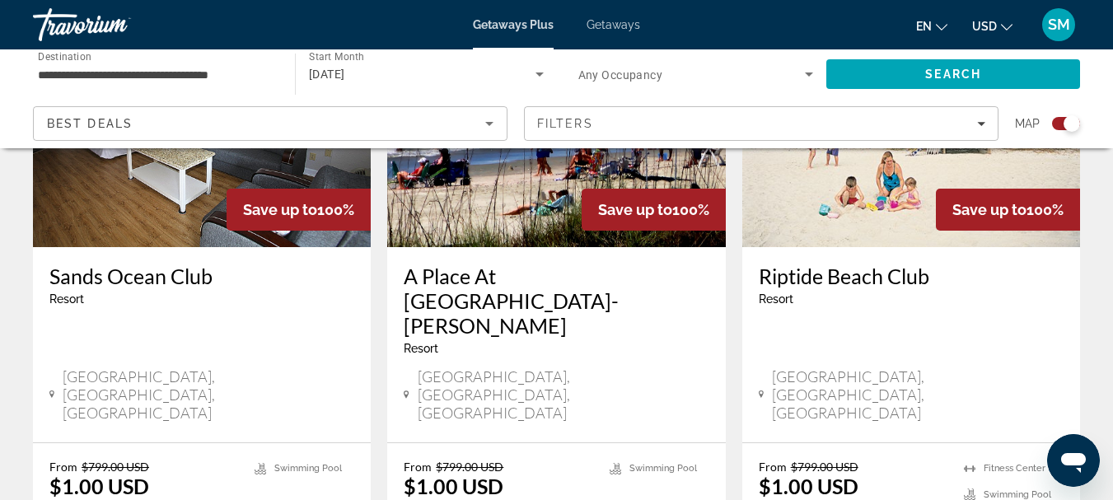
scroll to position [2774, 0]
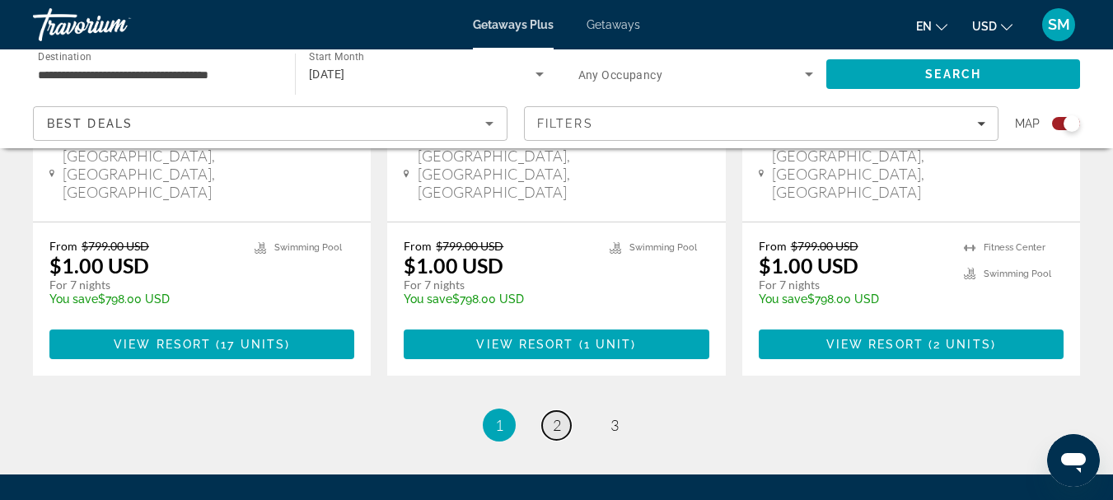
click at [553, 416] on span "2" at bounding box center [557, 425] width 8 height 18
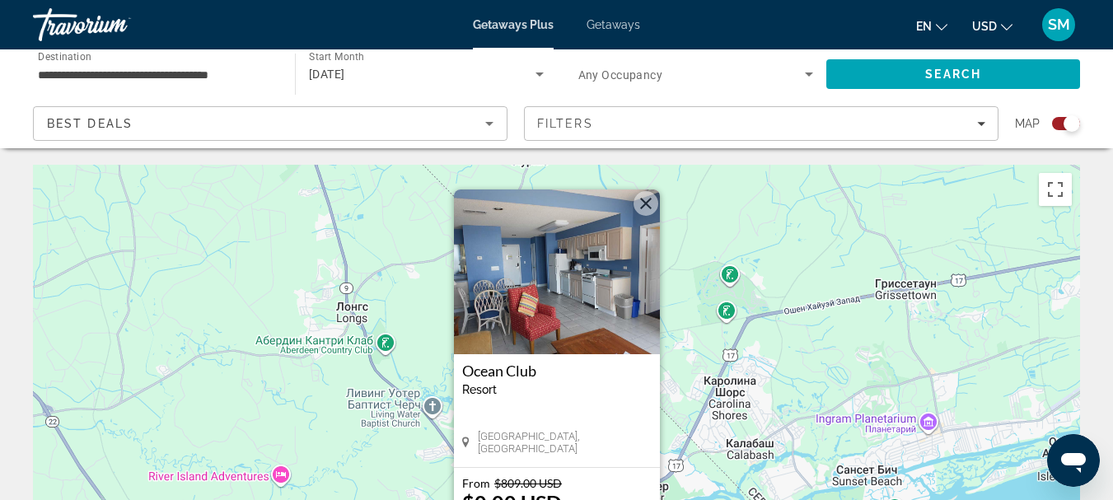
click at [643, 204] on button "Закрыть" at bounding box center [645, 203] width 25 height 25
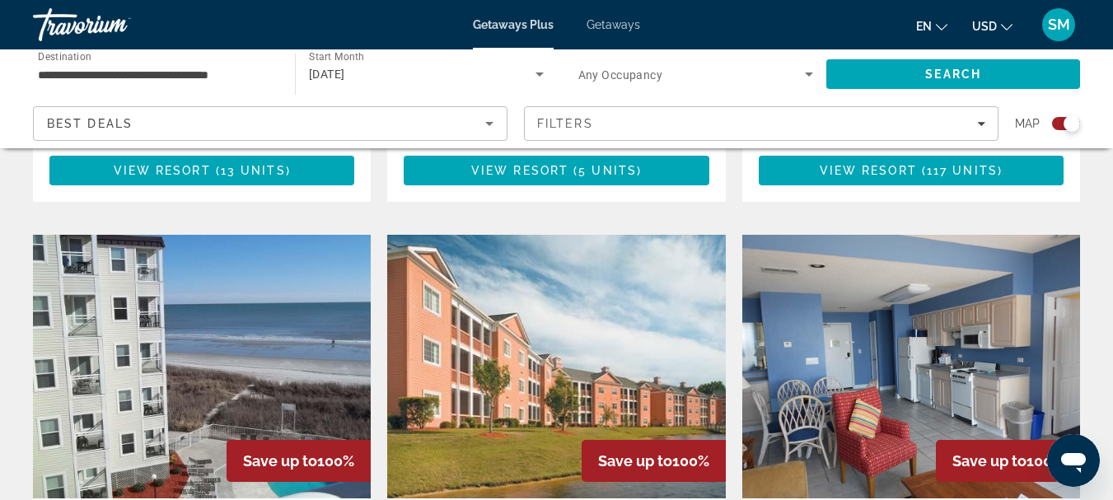
scroll to position [1680, 0]
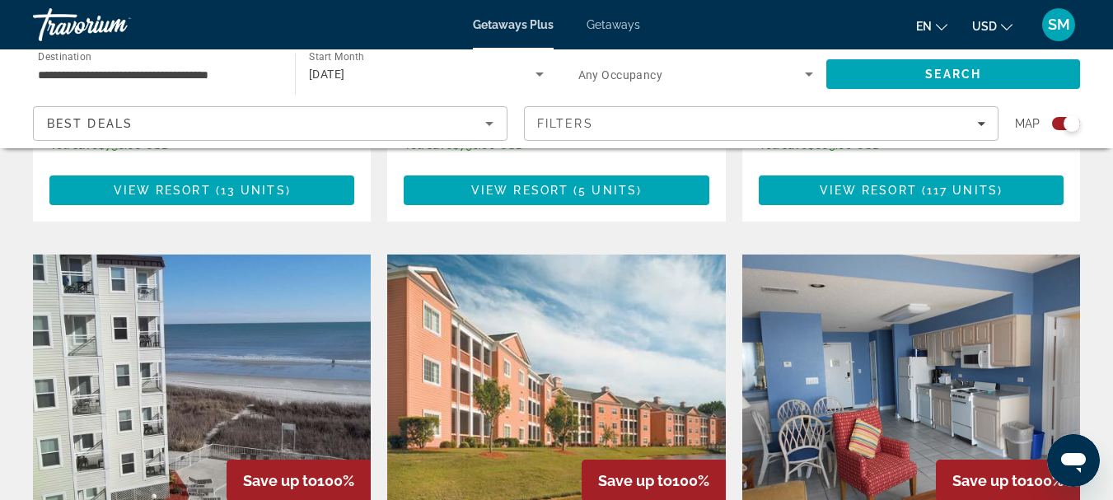
click at [605, 24] on span "Getaways" at bounding box center [614, 24] width 54 height 13
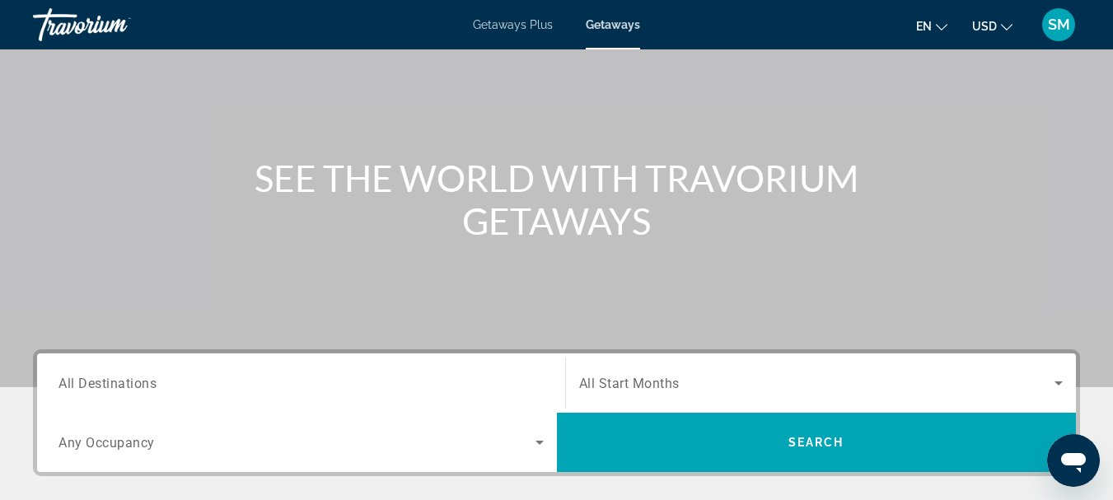
scroll to position [247, 0]
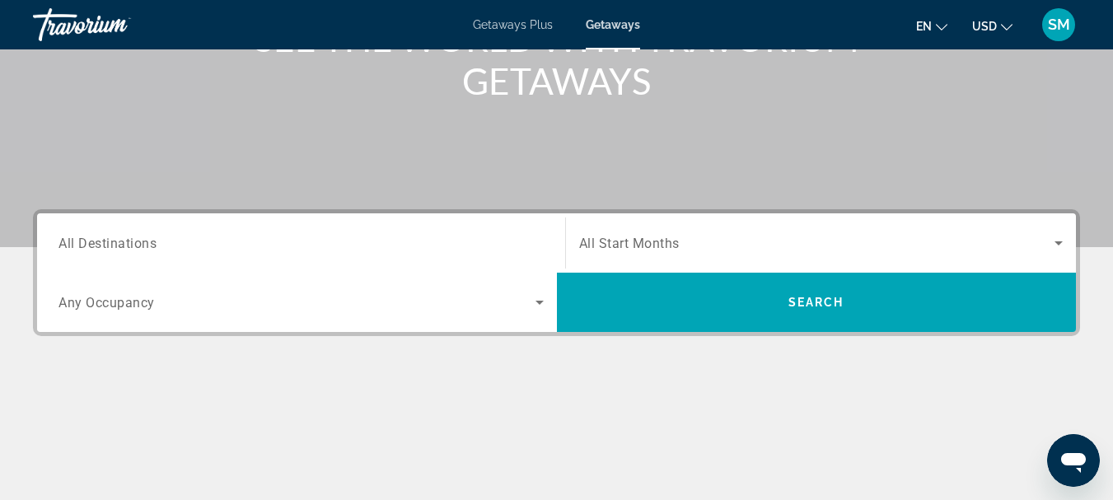
click at [137, 236] on span "All Destinations" at bounding box center [107, 243] width 98 height 16
click at [137, 236] on input "Destination All Destinations" at bounding box center [300, 244] width 485 height 20
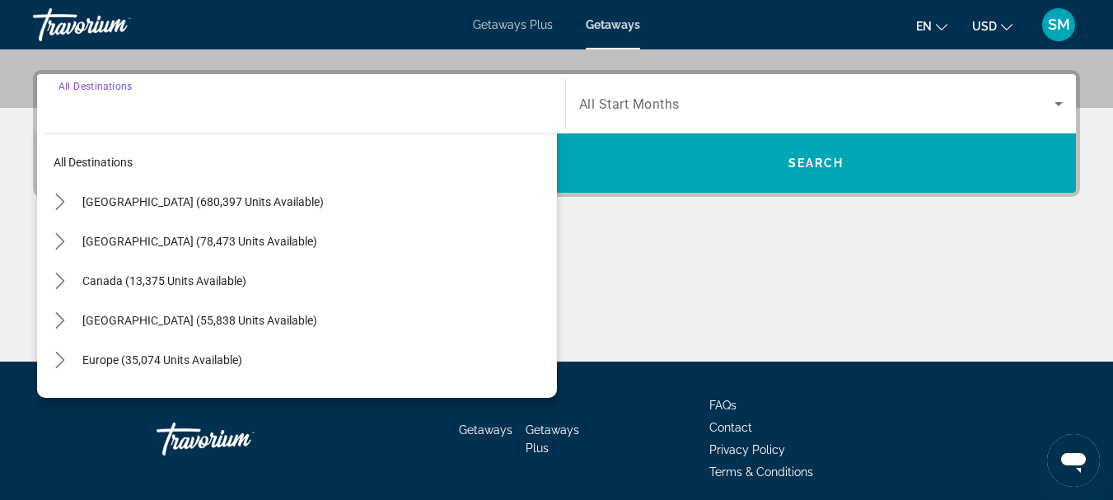
scroll to position [403, 0]
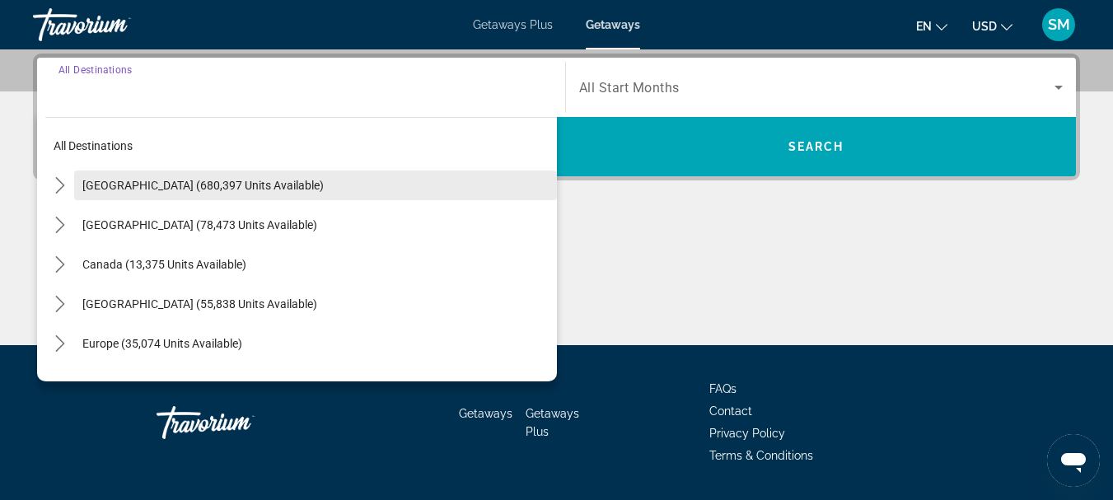
click at [144, 185] on span "[GEOGRAPHIC_DATA] (680,397 units available)" at bounding box center [202, 185] width 241 height 13
type input "**********"
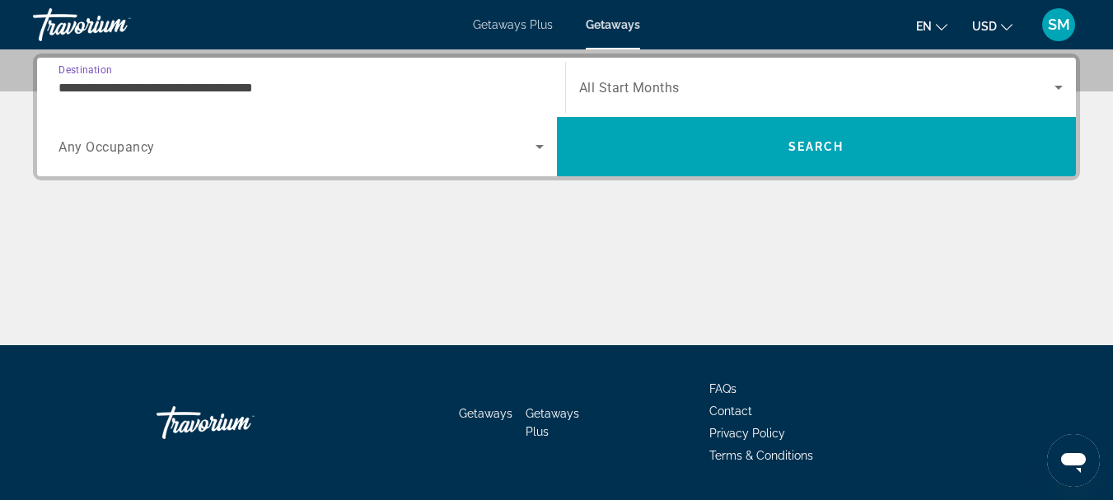
click at [129, 147] on span "Any Occupancy" at bounding box center [106, 147] width 96 height 16
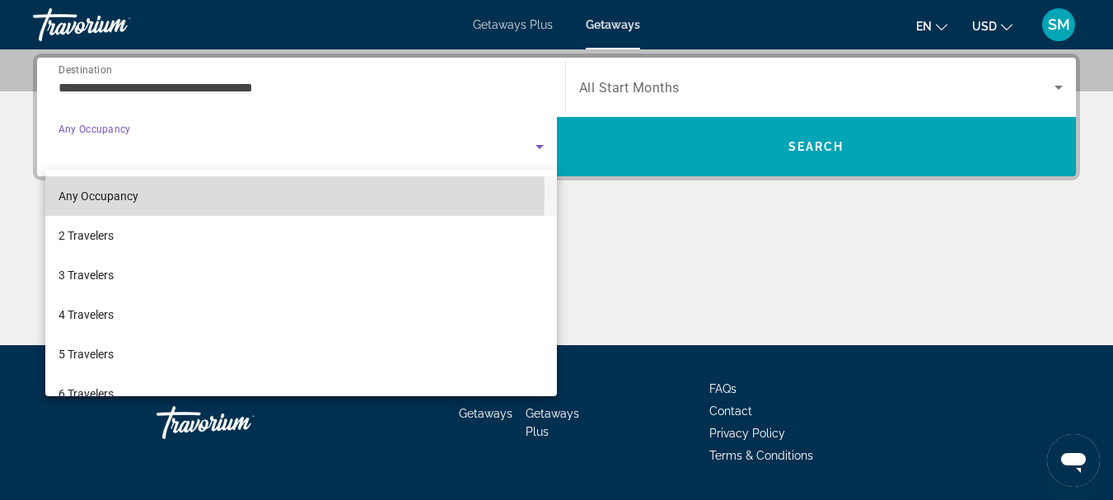
click at [102, 193] on span "Any Occupancy" at bounding box center [98, 195] width 80 height 13
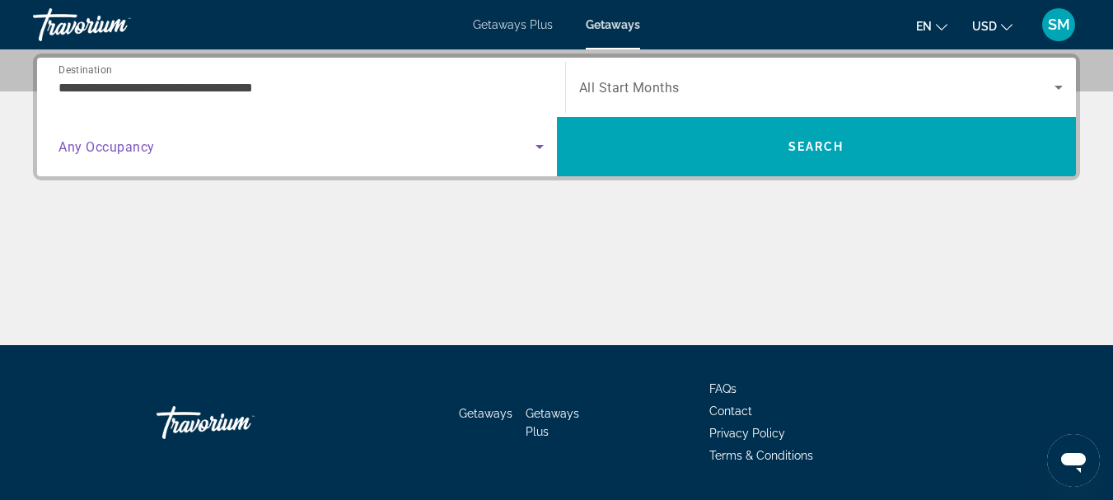
click at [652, 89] on span "All Start Months" at bounding box center [629, 88] width 100 height 16
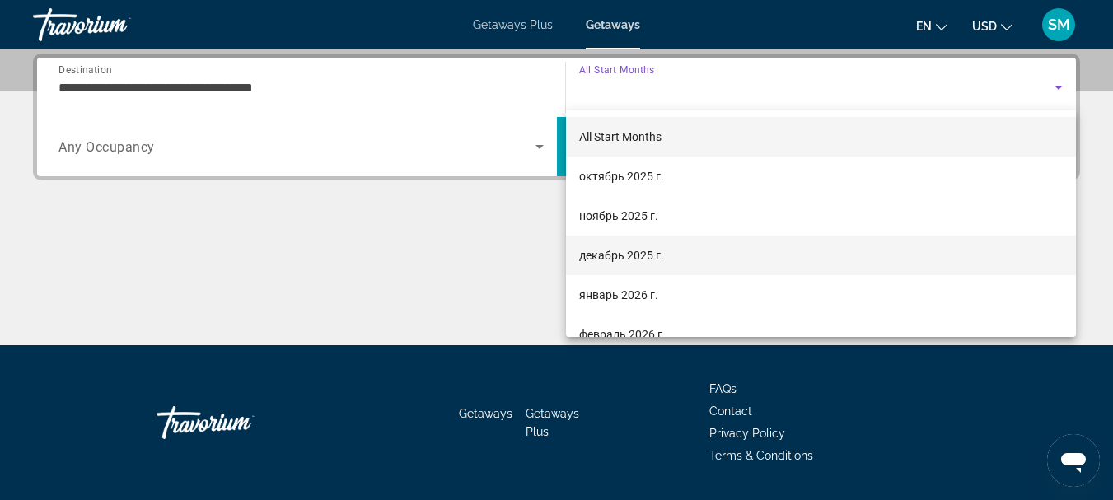
click at [621, 250] on span "декабрь 2025 г." at bounding box center [621, 255] width 85 height 20
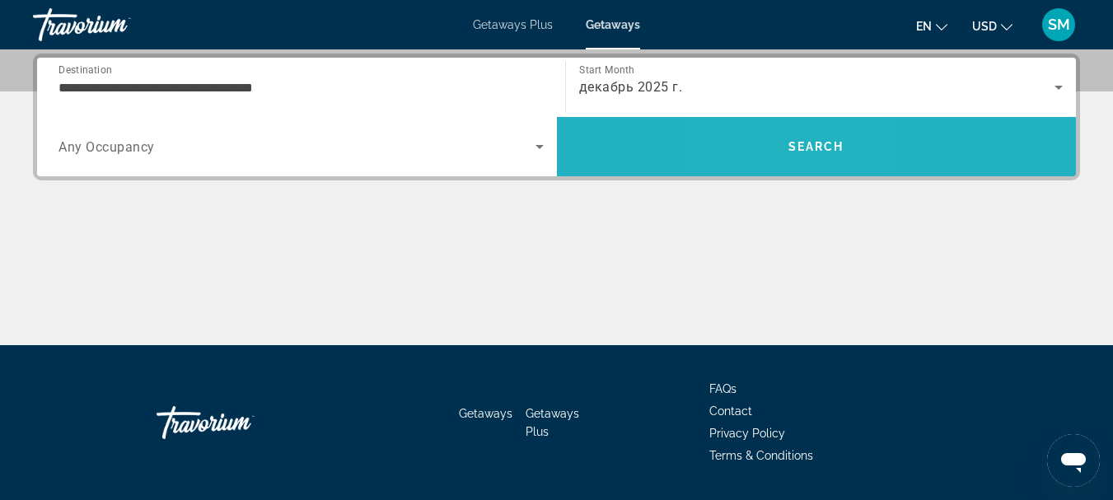
click at [778, 165] on span "Search" at bounding box center [817, 147] width 520 height 40
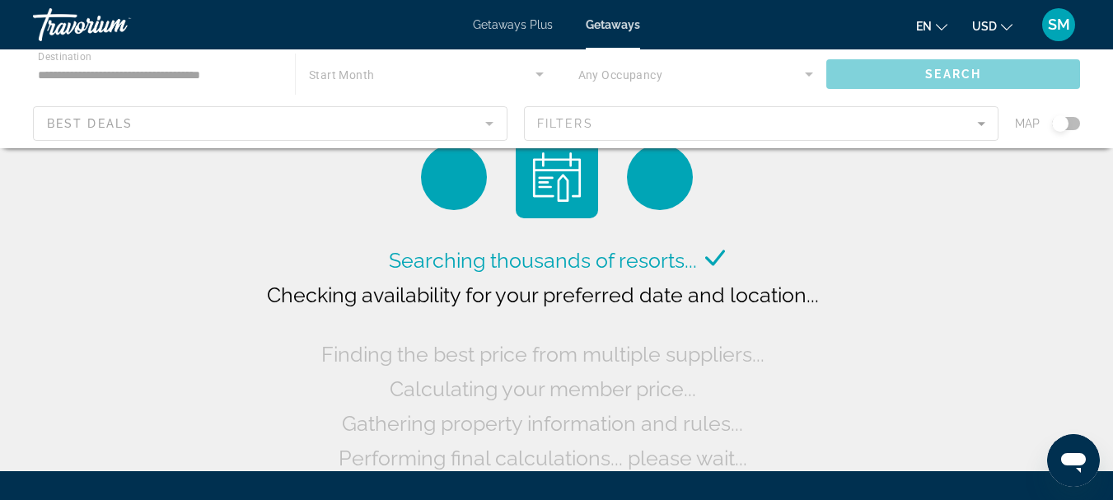
drag, startPoint x: 1066, startPoint y: 122, endPoint x: 1082, endPoint y: 124, distance: 15.7
click at [1082, 124] on div "Main content" at bounding box center [556, 98] width 1113 height 99
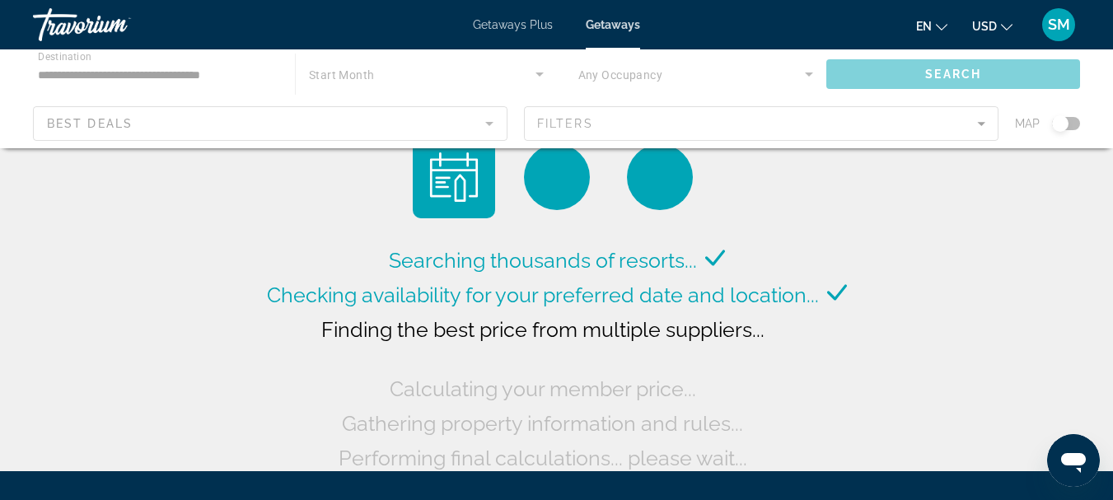
drag, startPoint x: 1065, startPoint y: 124, endPoint x: 1076, endPoint y: 126, distance: 11.0
click at [1076, 126] on div "Main content" at bounding box center [556, 98] width 1113 height 99
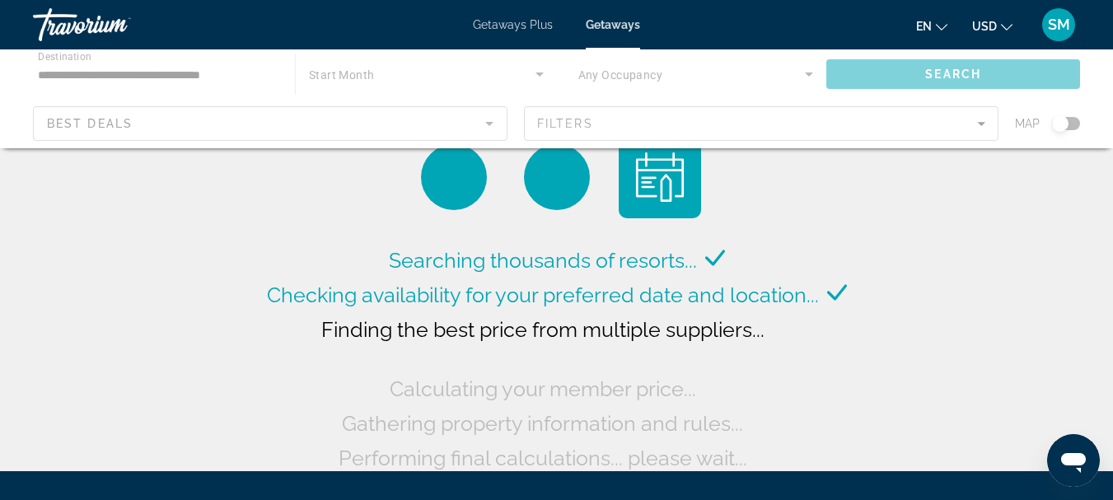
click at [1068, 124] on div "Main content" at bounding box center [556, 98] width 1113 height 99
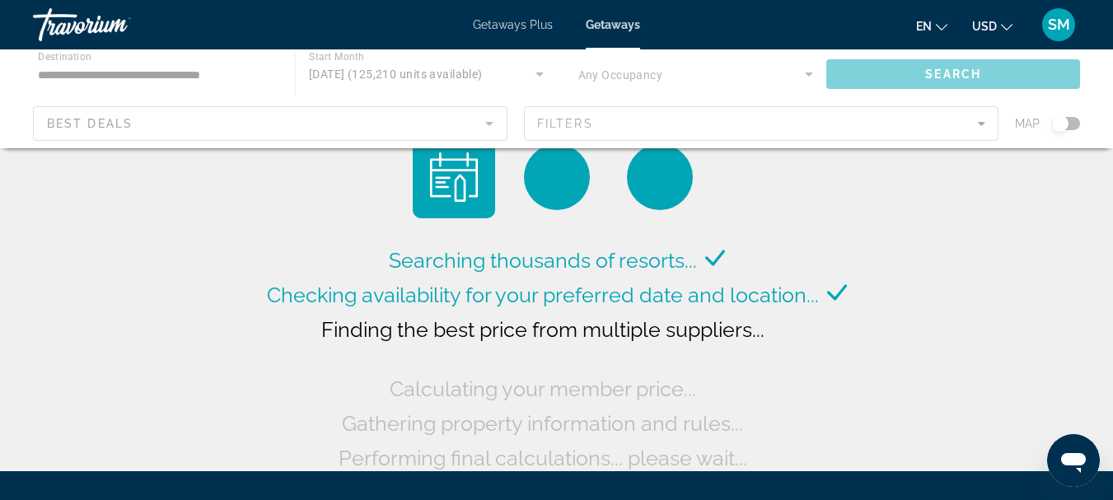
click at [1076, 122] on div "Main content" at bounding box center [556, 98] width 1113 height 99
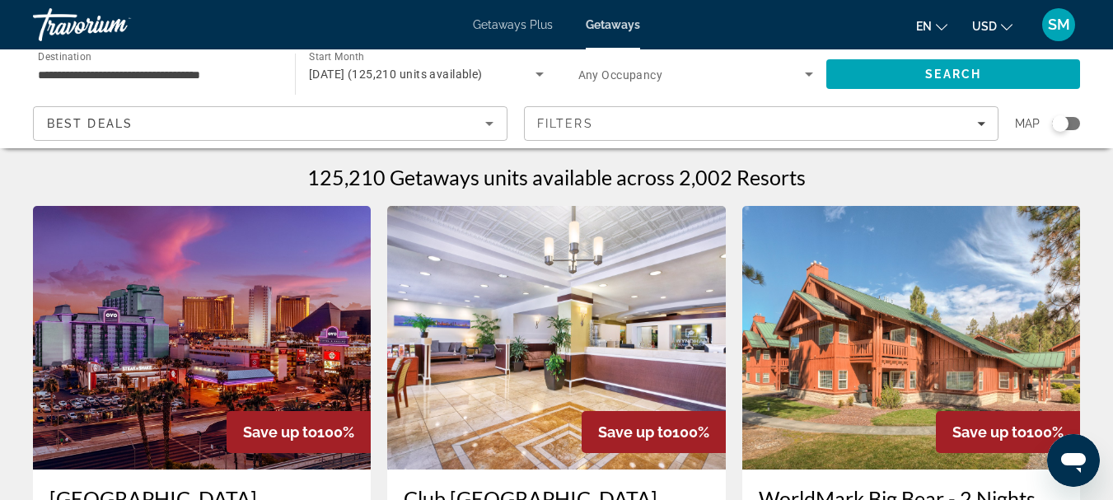
click at [1073, 124] on div "Search widget" at bounding box center [1066, 123] width 28 height 13
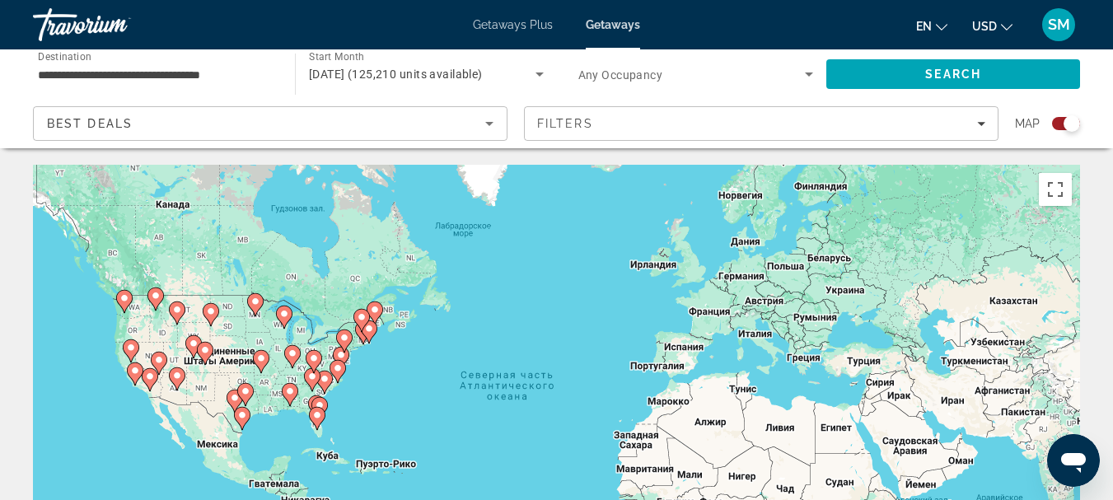
click at [321, 381] on image "Main content" at bounding box center [325, 379] width 10 height 10
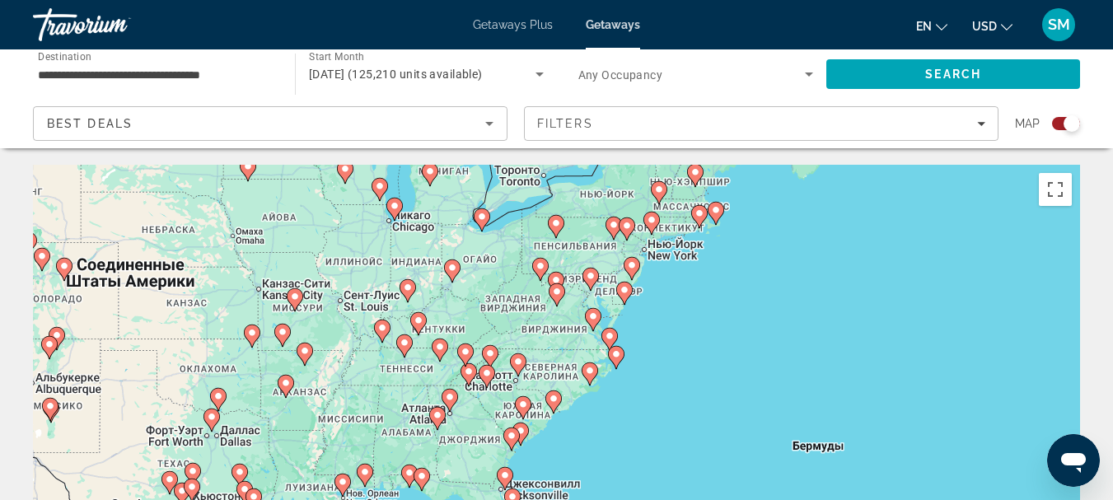
click at [554, 400] on image "Main content" at bounding box center [554, 399] width 10 height 10
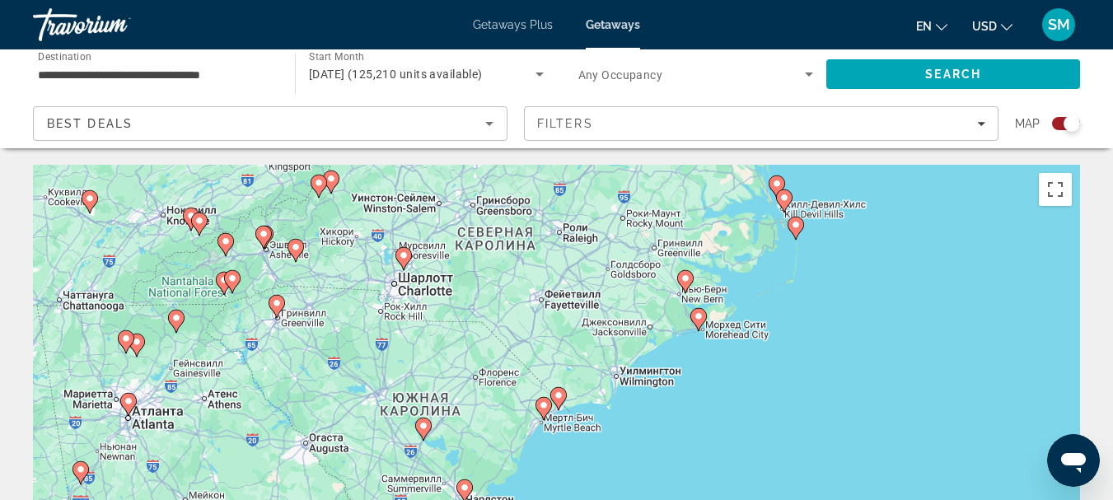
click at [546, 414] on icon "Main content" at bounding box center [542, 408] width 15 height 21
type input "**********"
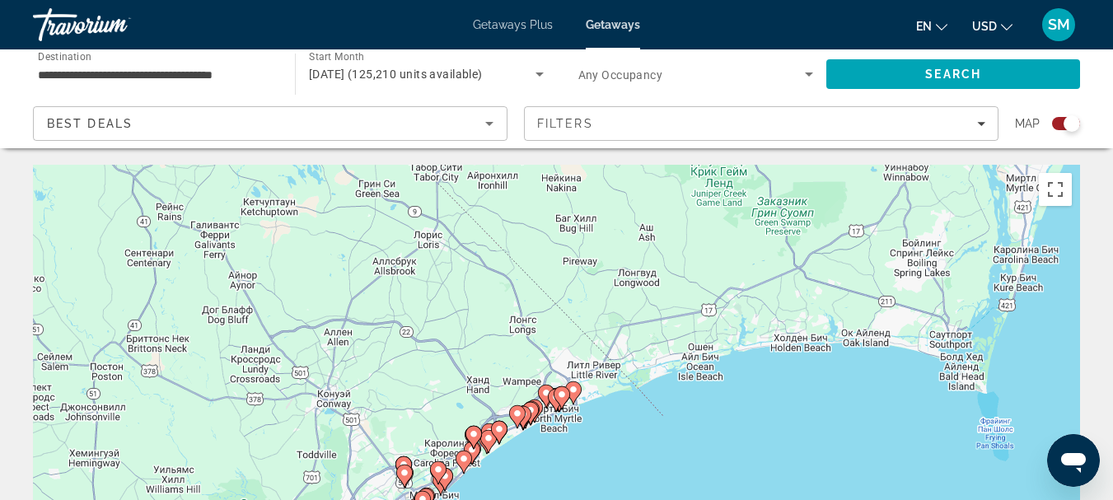
click at [561, 393] on image "Main content" at bounding box center [562, 395] width 10 height 10
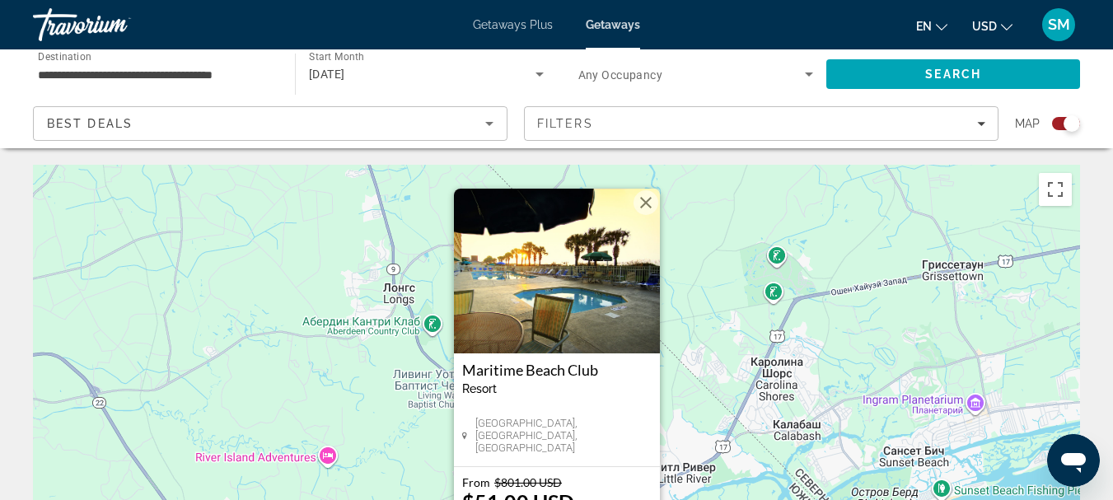
click at [643, 199] on button "Закрыть" at bounding box center [645, 202] width 25 height 25
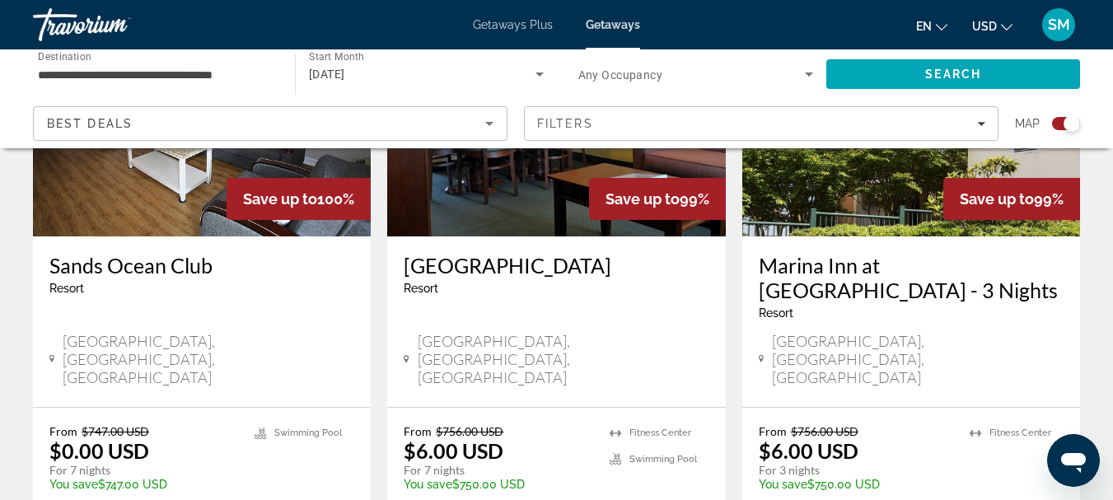
scroll to position [2636, 0]
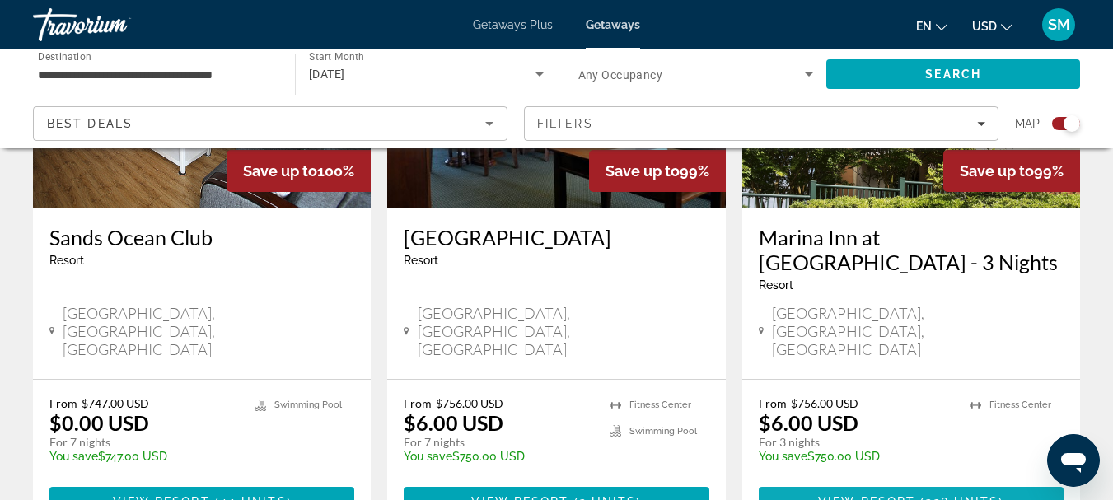
click at [934, 495] on span "228 units" at bounding box center [961, 501] width 73 height 13
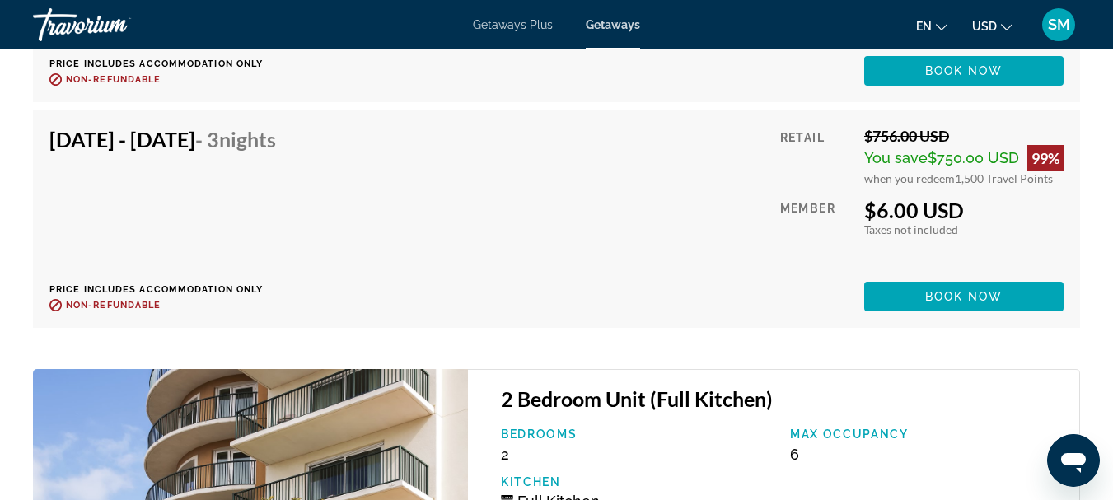
scroll to position [8814, 0]
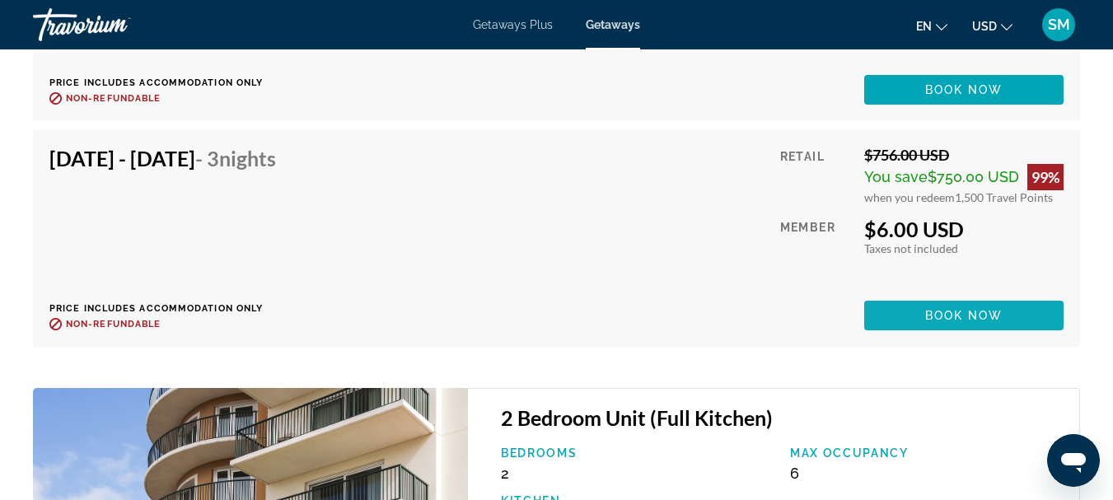
click at [925, 309] on span "Book now" at bounding box center [964, 315] width 78 height 13
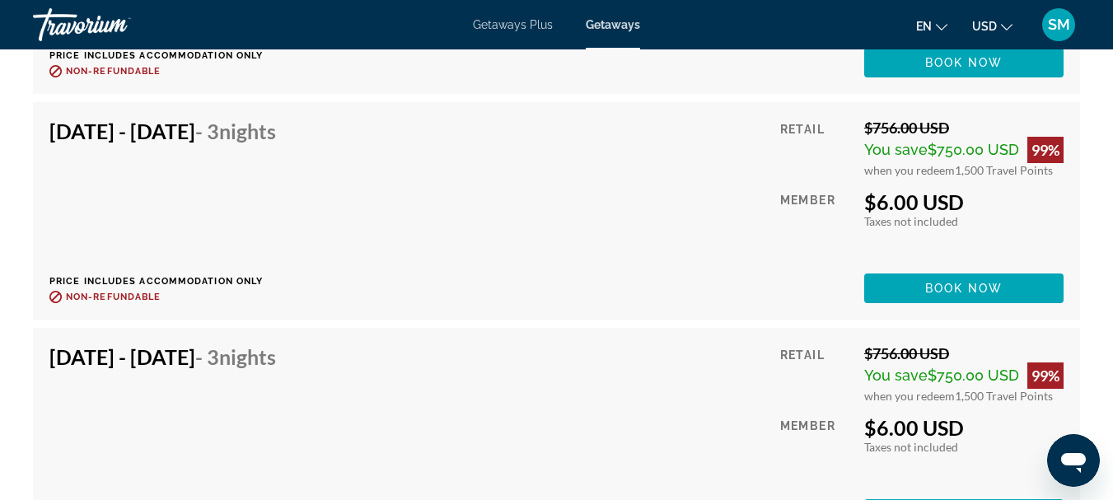
scroll to position [8402, 0]
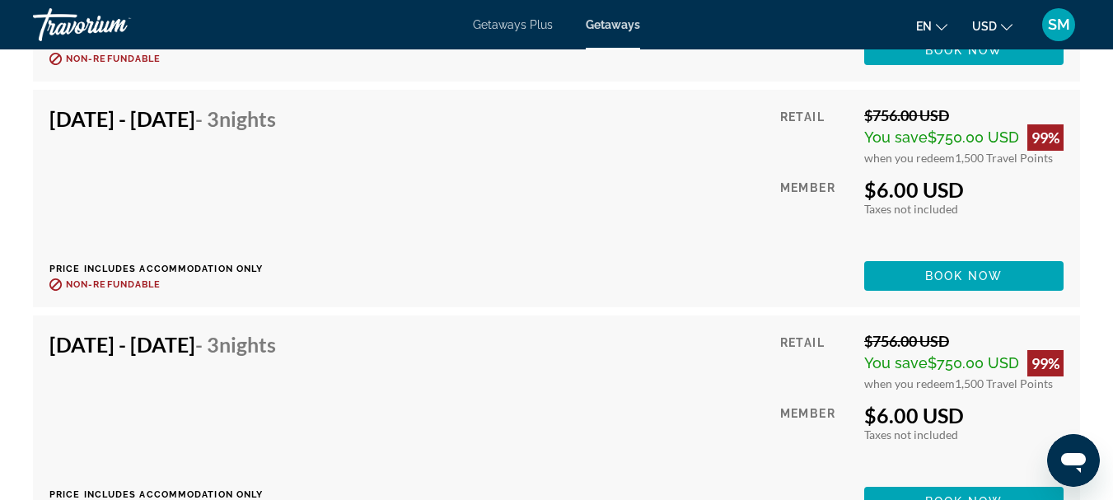
click at [577, 402] on div "[DATE] - [DATE] - 3 Nights Price includes accommodation only Refundable until :…" at bounding box center [556, 424] width 1014 height 185
click at [938, 495] on span "Book now" at bounding box center [964, 501] width 78 height 13
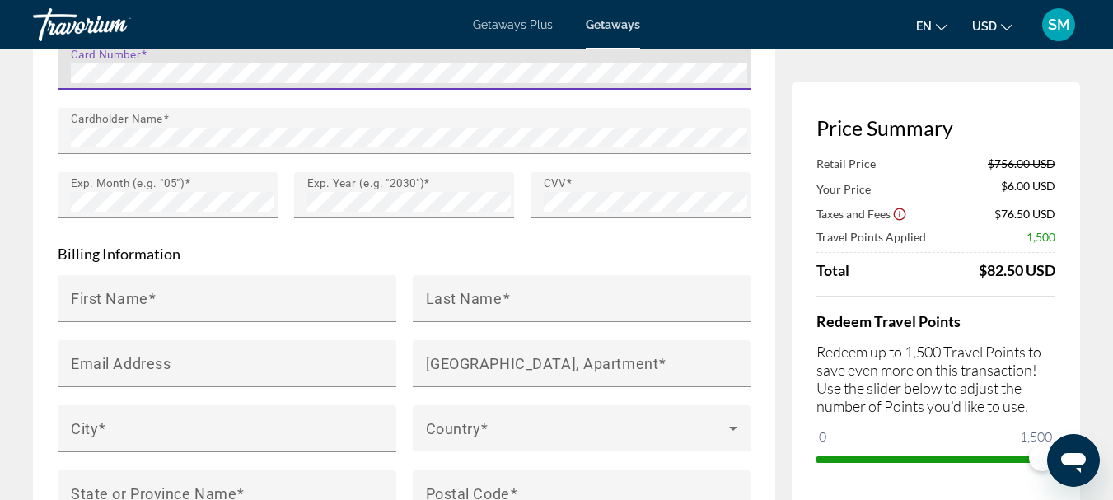
scroll to position [1647, 0]
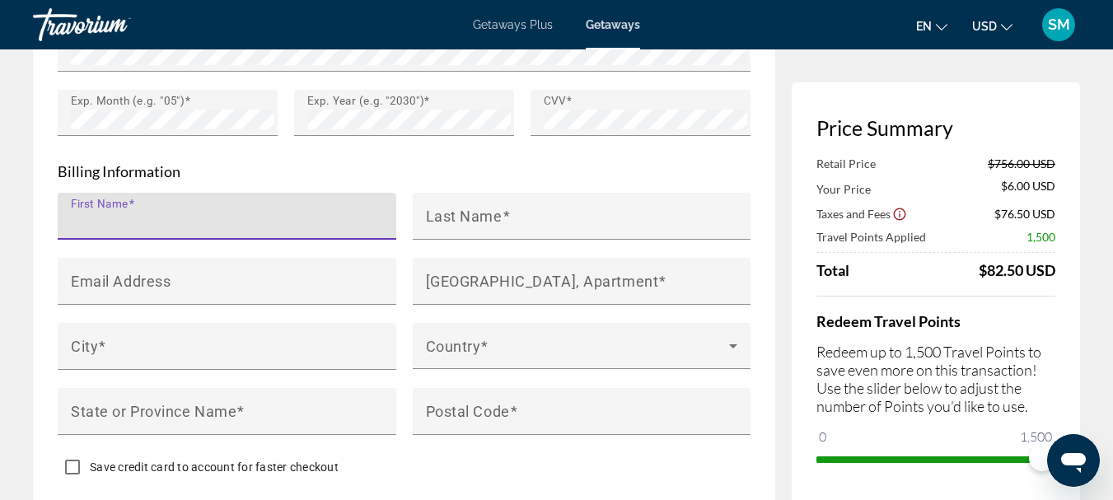
click at [194, 213] on input "First Name" at bounding box center [232, 223] width 322 height 20
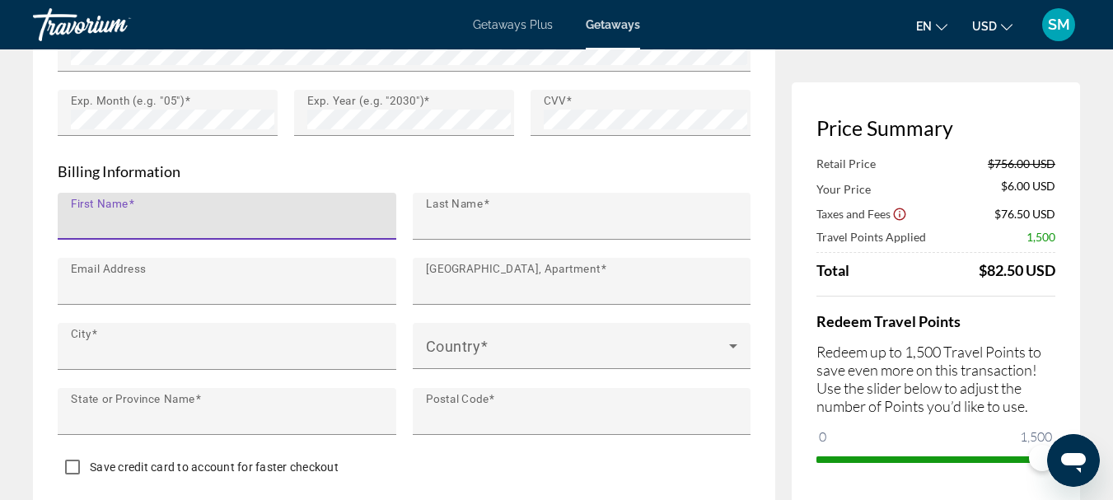
type input "******"
type input "**********"
type input "*********"
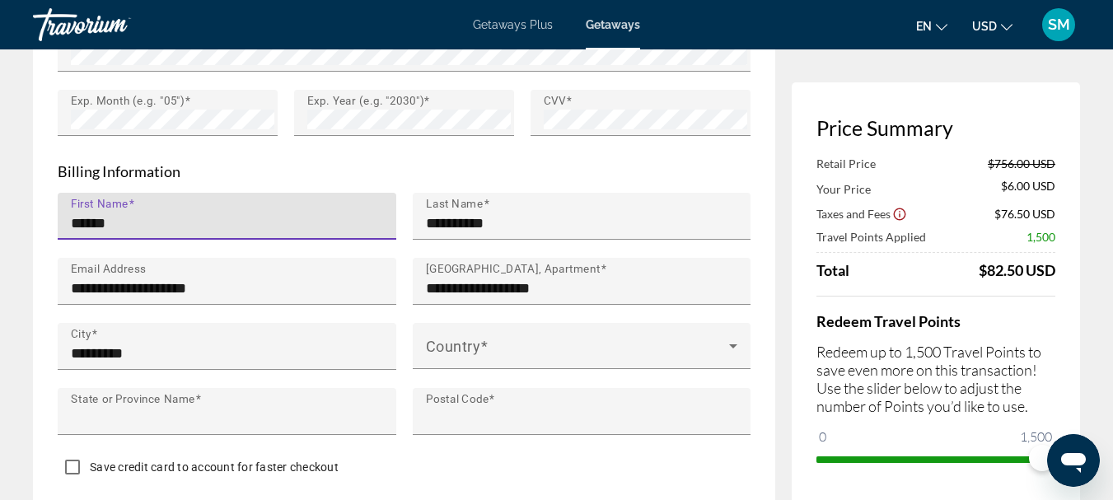
type input "**"
type input "**********"
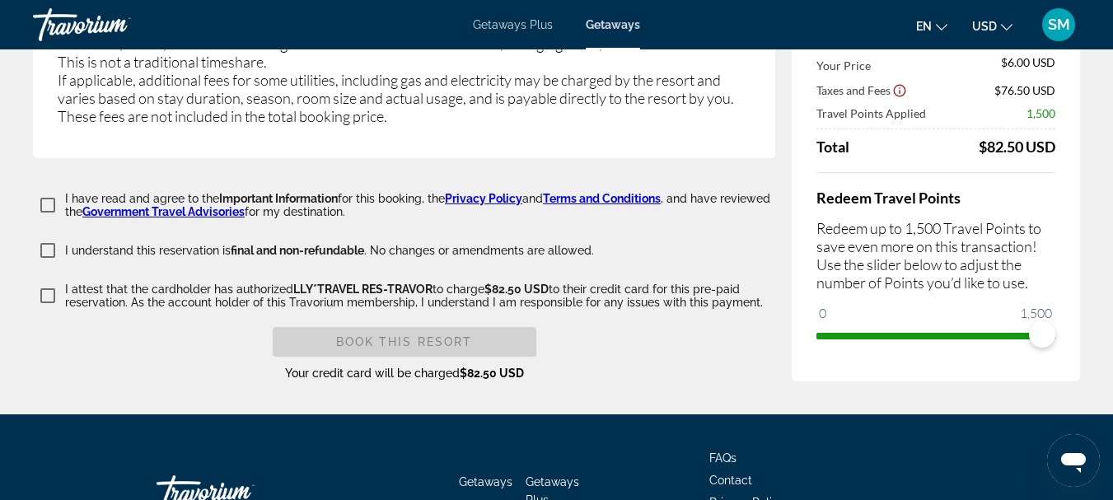
scroll to position [2801, 0]
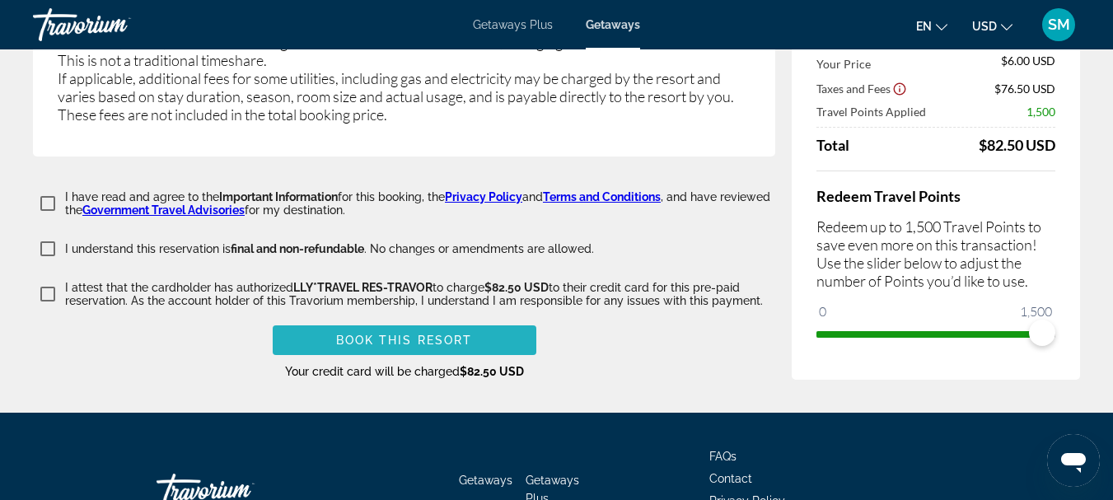
click at [391, 334] on span "Book this Resort" at bounding box center [404, 340] width 137 height 13
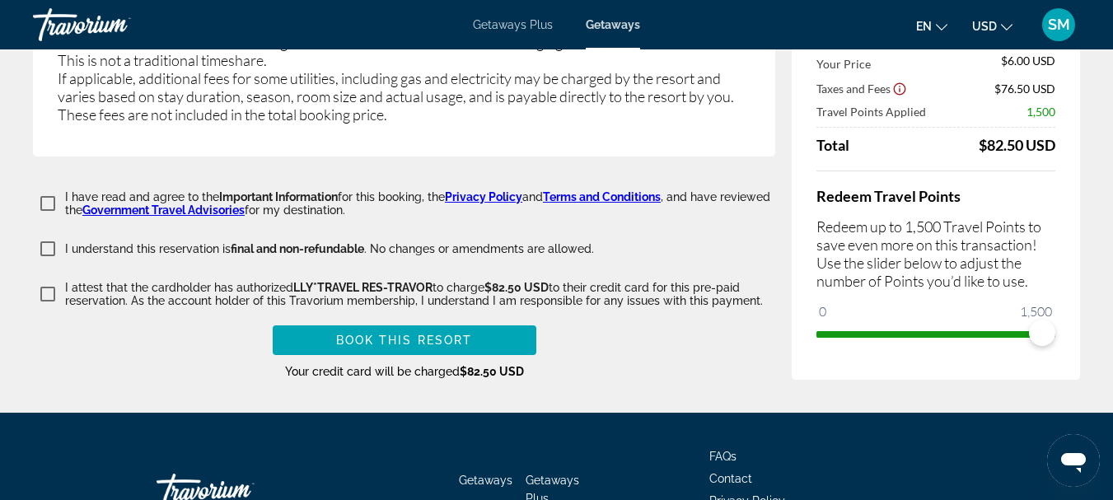
scroll to position [520, 0]
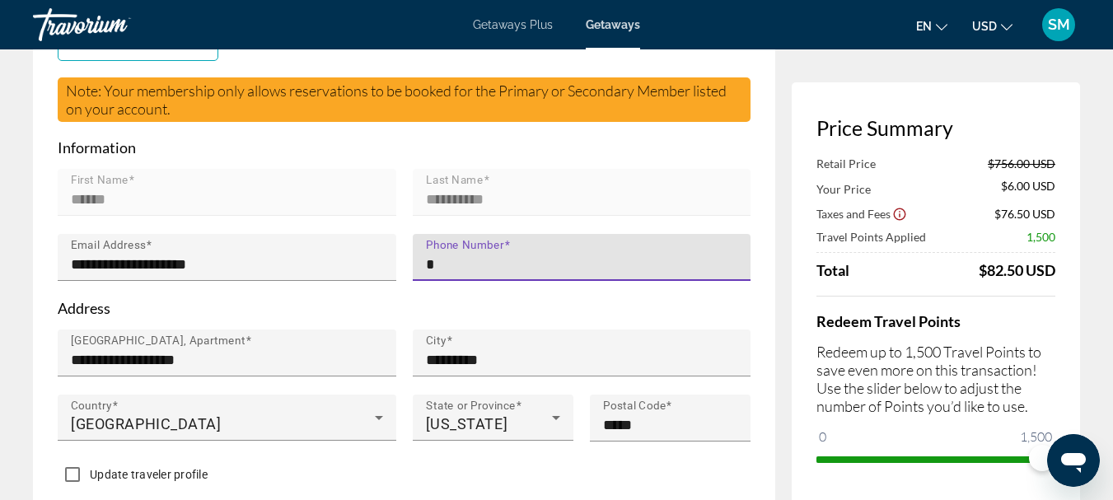
type input "**********"
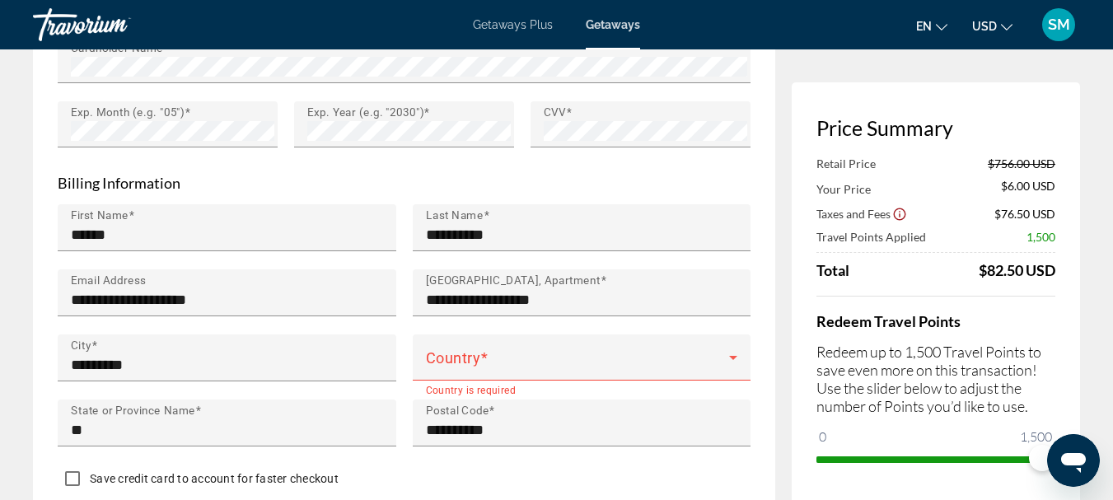
scroll to position [1673, 0]
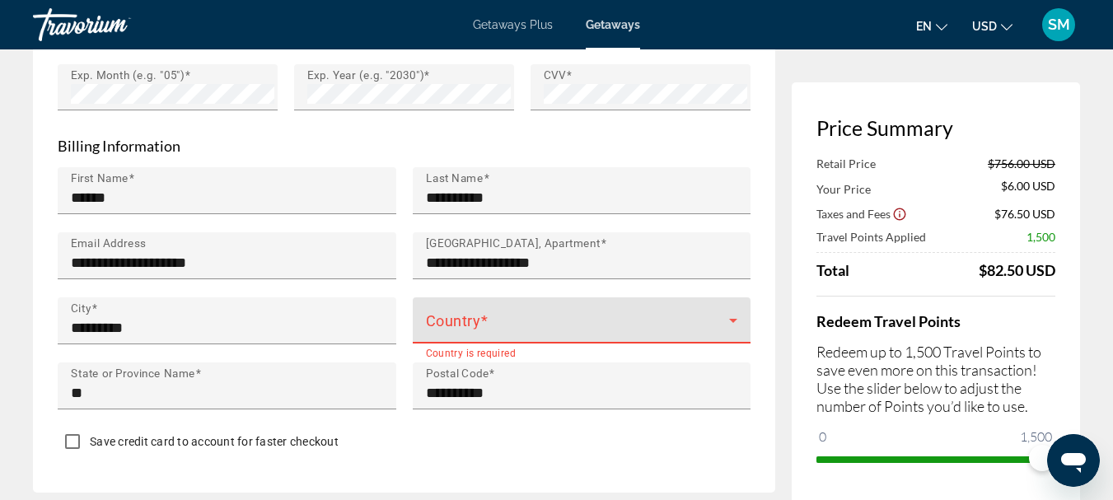
click at [737, 311] on icon "Main content" at bounding box center [733, 321] width 20 height 20
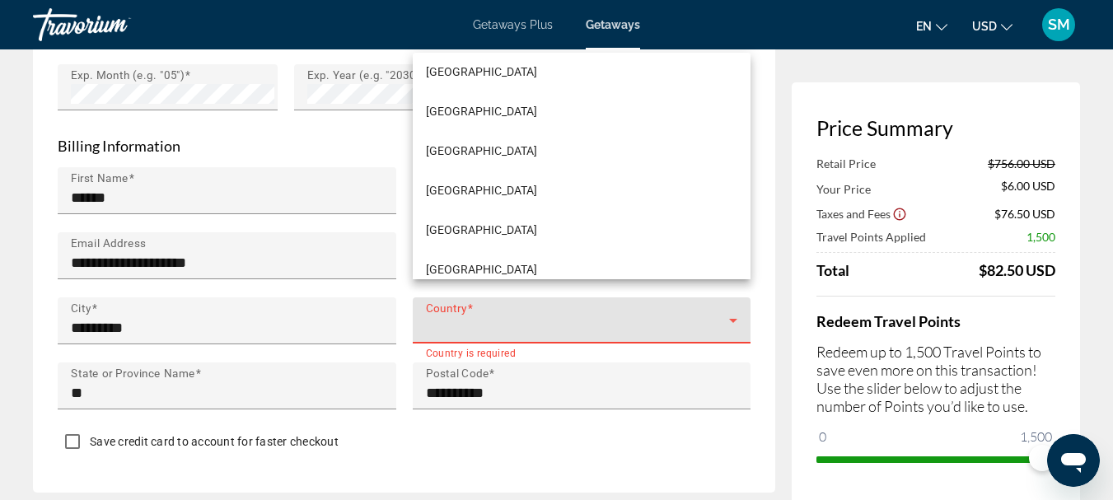
scroll to position [9383, 0]
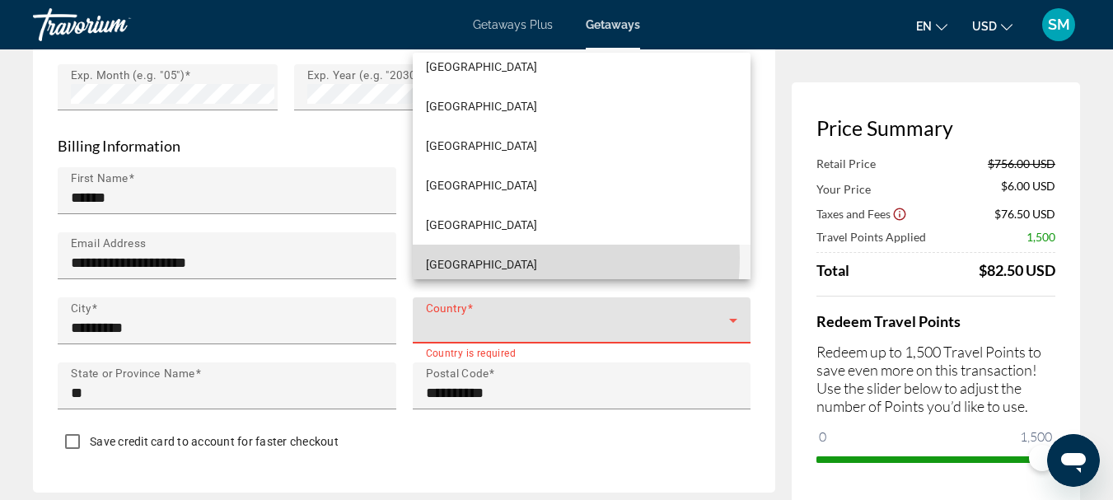
click at [492, 258] on span "[GEOGRAPHIC_DATA]" at bounding box center [481, 265] width 111 height 20
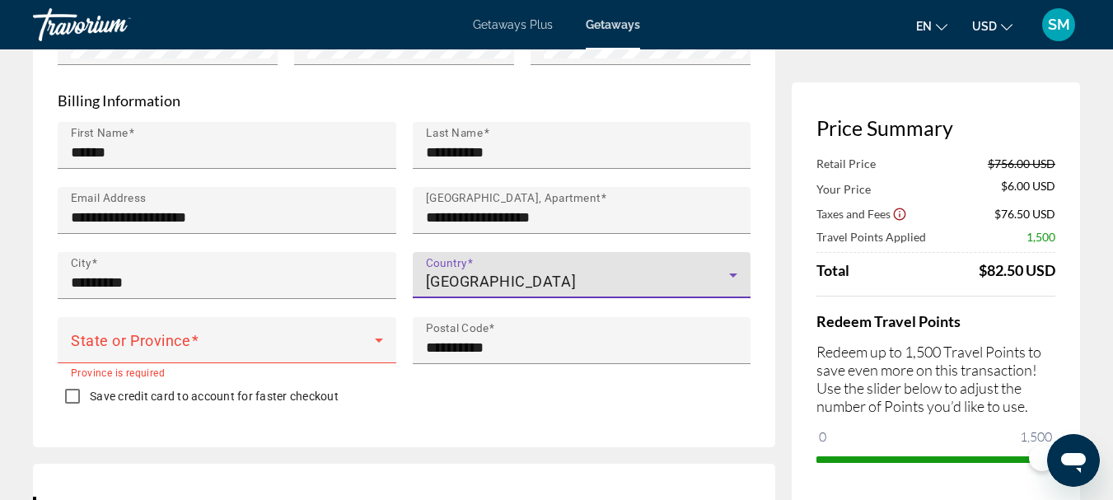
scroll to position [1755, 0]
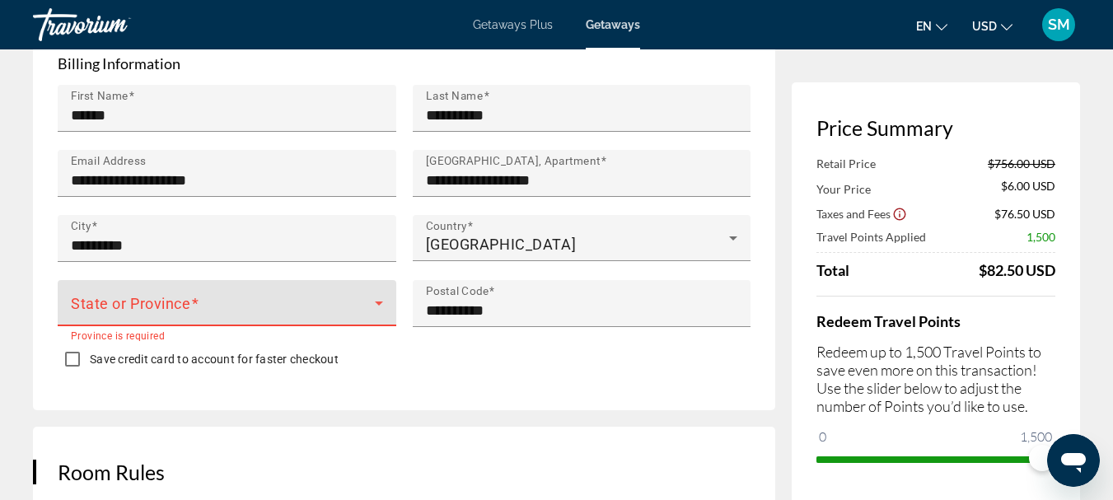
click at [376, 293] on icon "Main content" at bounding box center [379, 303] width 20 height 20
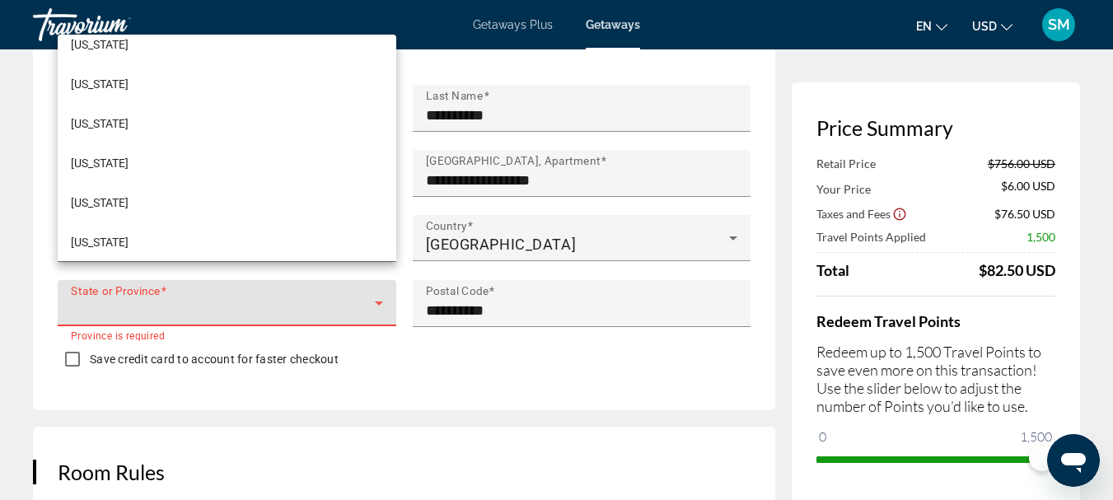
scroll to position [1156, 0]
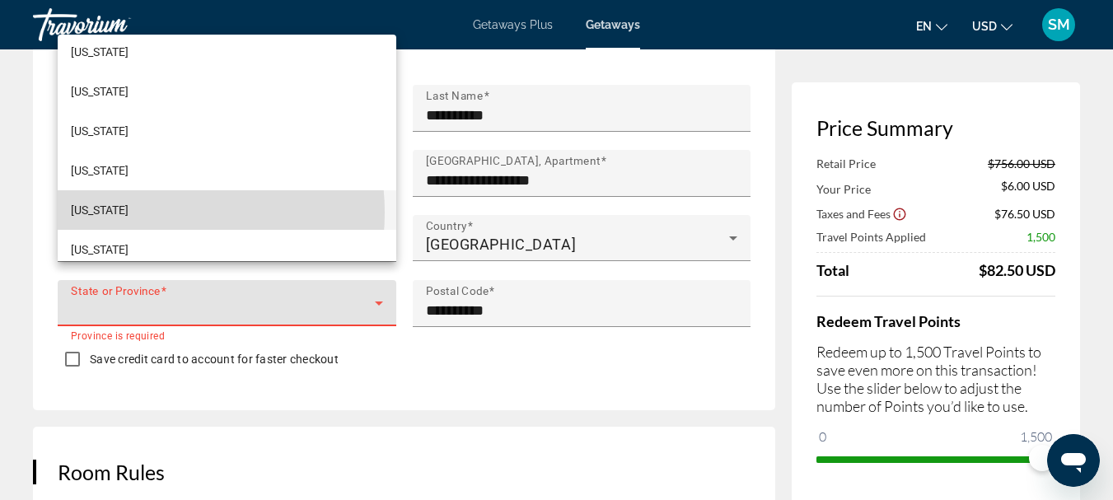
click at [129, 213] on span "[US_STATE]" at bounding box center [100, 210] width 58 height 20
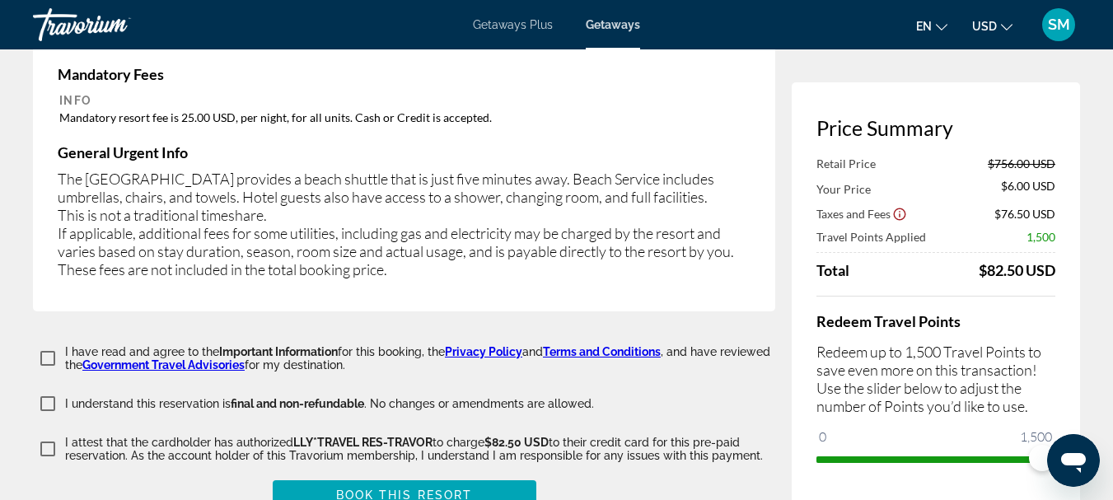
scroll to position [2744, 0]
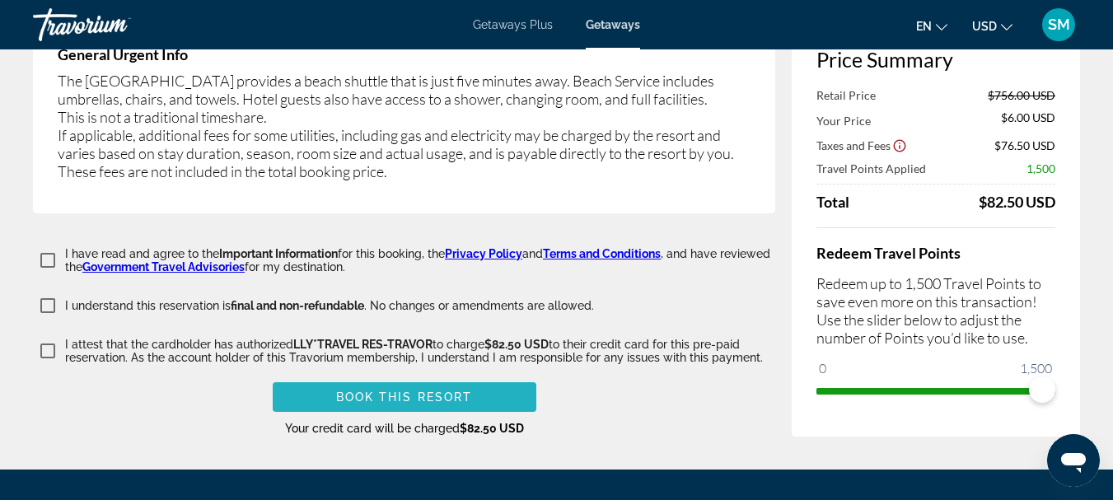
click at [441, 390] on span "Book this Resort" at bounding box center [404, 396] width 137 height 13
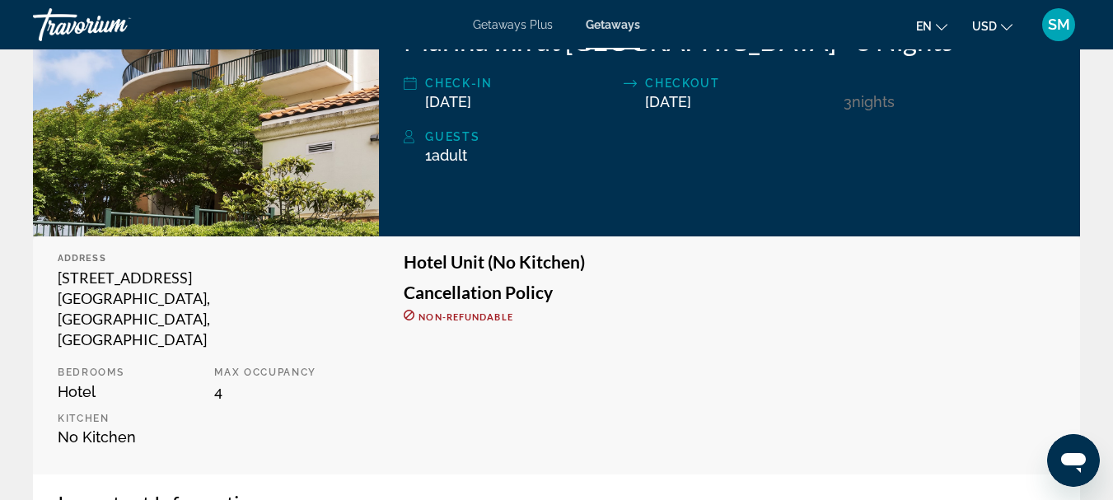
scroll to position [329, 0]
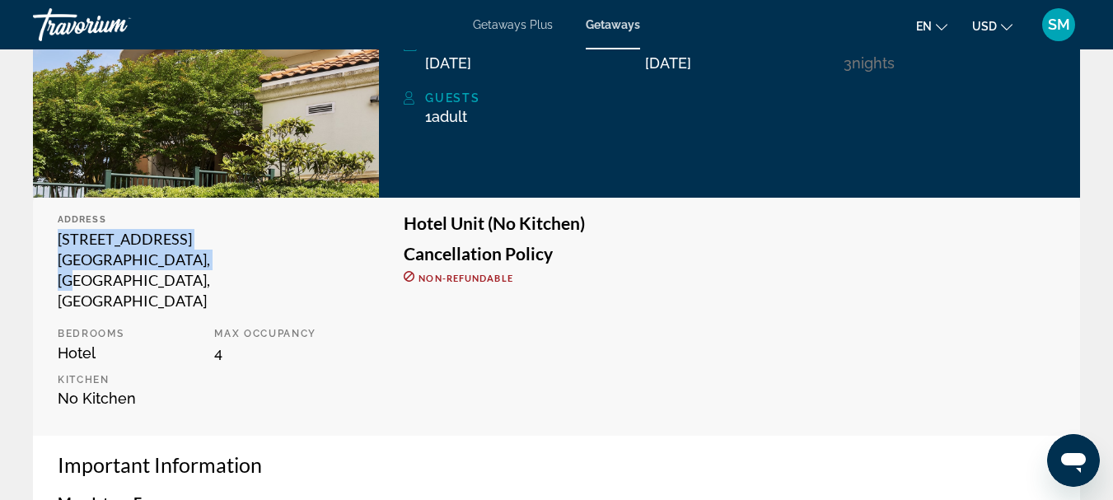
drag, startPoint x: 51, startPoint y: 236, endPoint x: 189, endPoint y: 250, distance: 139.2
click at [205, 263] on div "Address [STREET_ADDRESS] Bedrooms Hotel Max Occupancy 4 Kitchen No Kitchen" at bounding box center [206, 317] width 346 height 238
copy div "[STREET_ADDRESS]"
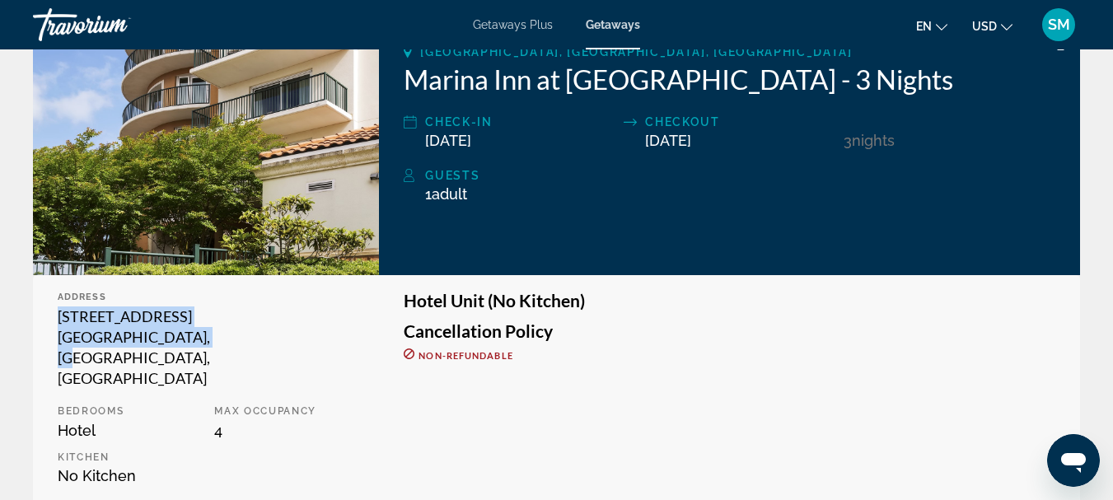
scroll to position [82, 0]
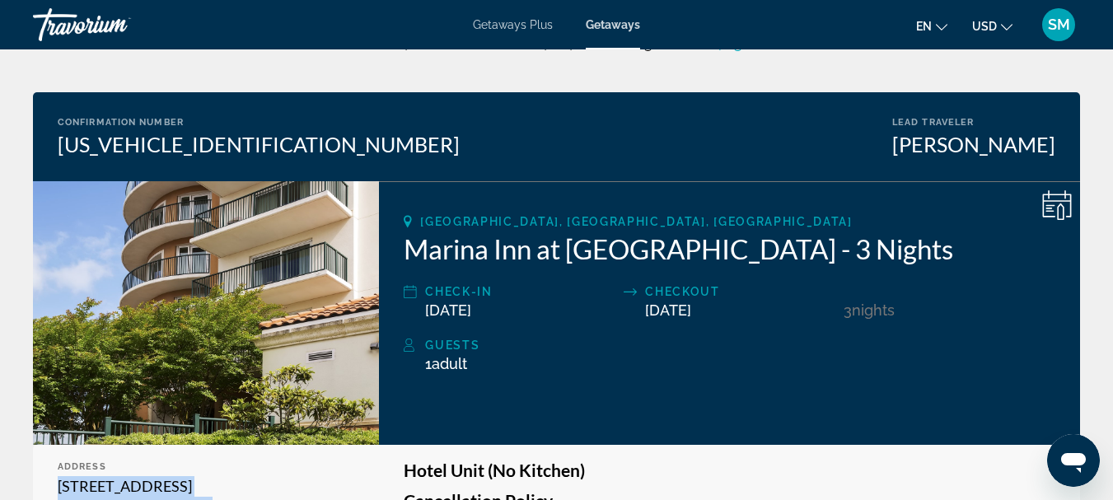
click at [284, 283] on img "Main content" at bounding box center [206, 313] width 346 height 264
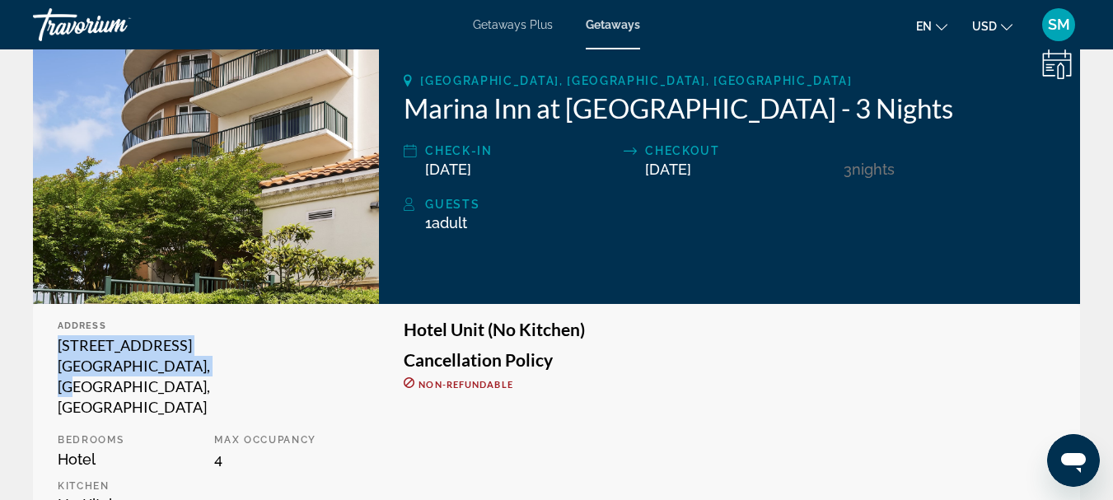
scroll to position [247, 0]
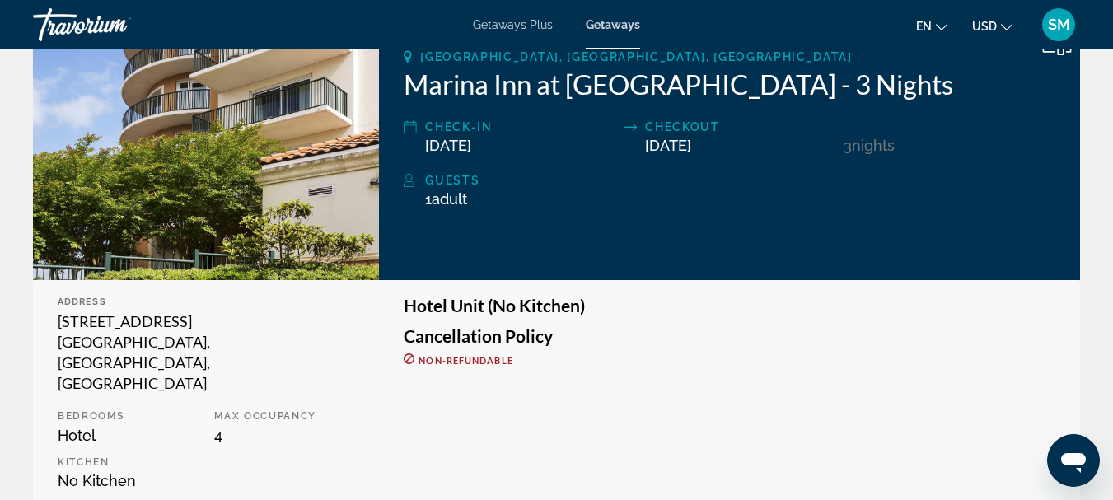
click at [823, 400] on div "Hotel Unit (No Kitchen) Cancellation Policy Non-refundable" at bounding box center [729, 399] width 701 height 238
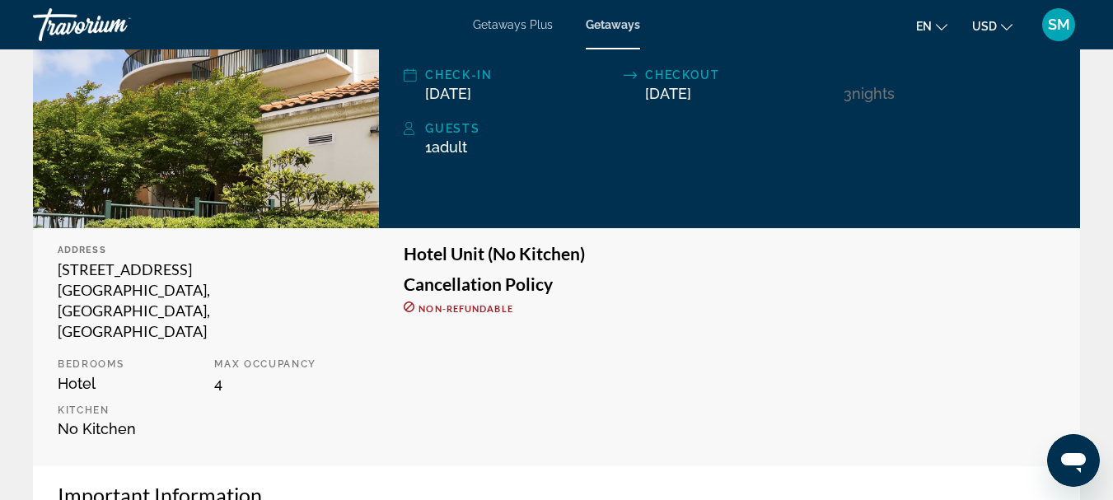
scroll to position [329, 0]
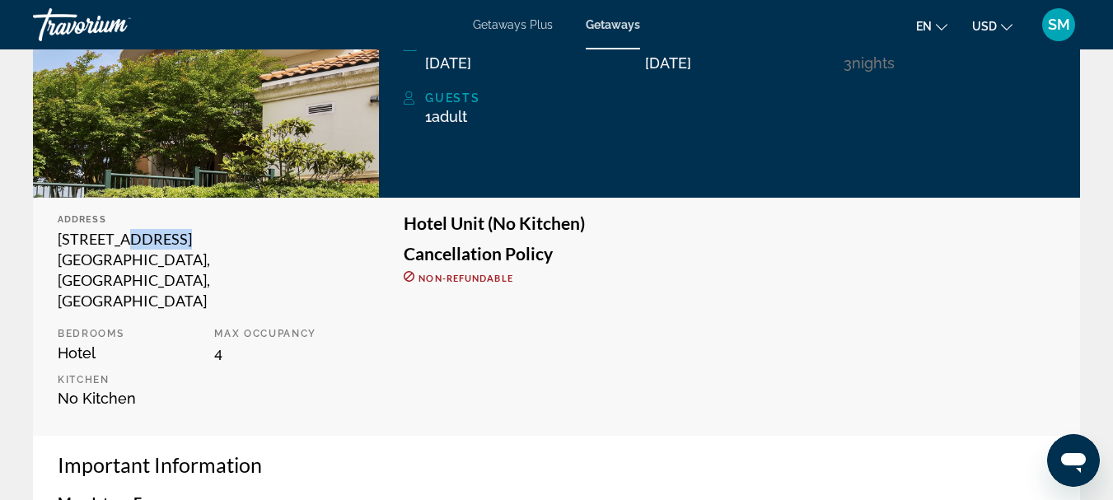
drag, startPoint x: 171, startPoint y: 232, endPoint x: 128, endPoint y: 235, distance: 42.9
click at [128, 235] on div "[STREET_ADDRESS]" at bounding box center [206, 270] width 297 height 82
click at [229, 233] on div "[STREET_ADDRESS]" at bounding box center [206, 270] width 297 height 82
drag, startPoint x: 183, startPoint y: 238, endPoint x: 54, endPoint y: 238, distance: 128.5
click at [54, 238] on div "Address [STREET_ADDRESS] Bedrooms Hotel Max Occupancy 4 Kitchen No Kitchen" at bounding box center [206, 317] width 346 height 238
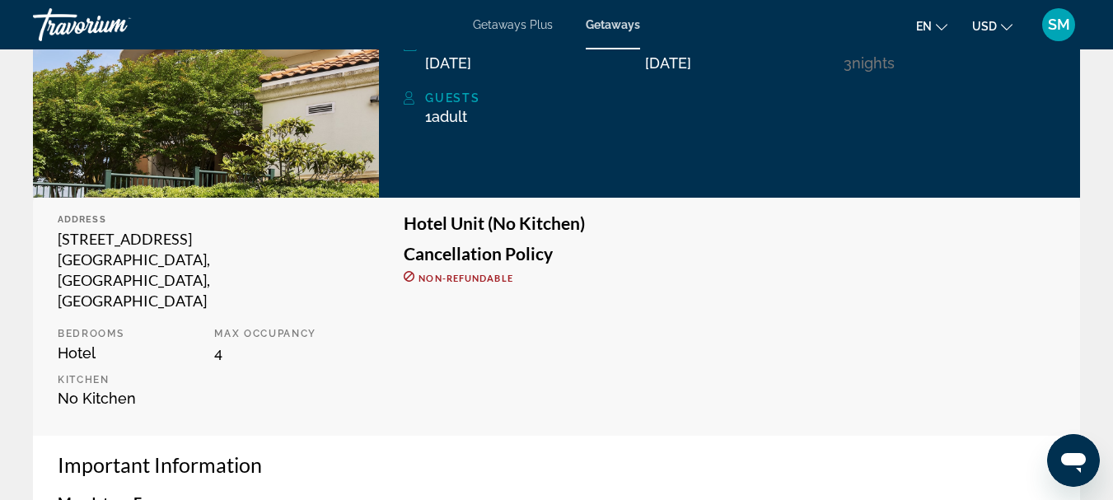
click at [31, 225] on div "Your booking was successful! Below you can find a summary of your booking. Prin…" at bounding box center [556, 406] width 1113 height 1372
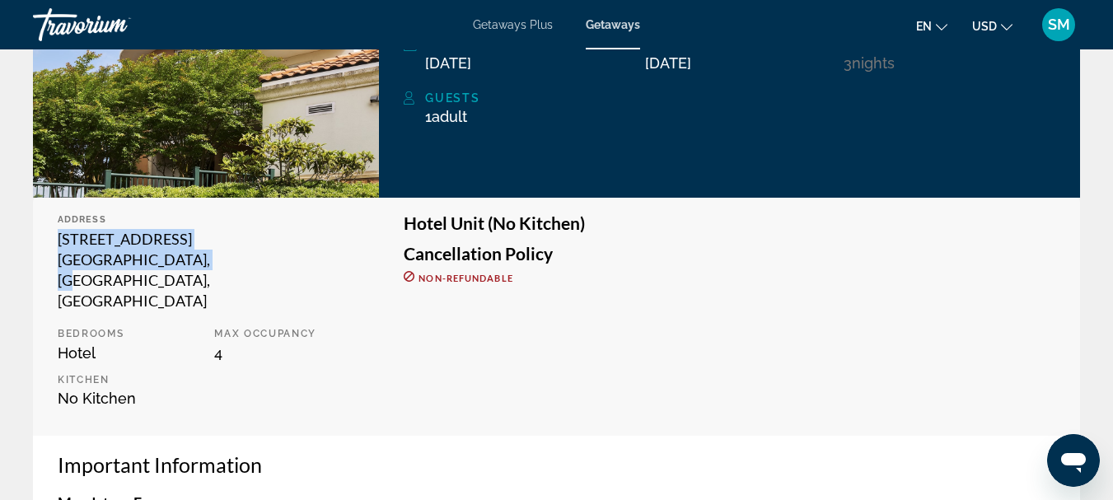
drag, startPoint x: 51, startPoint y: 234, endPoint x: 204, endPoint y: 265, distance: 156.4
click at [204, 265] on div "Address [STREET_ADDRESS] Bedrooms Hotel Max Occupancy 4 Kitchen No Kitchen" at bounding box center [206, 317] width 346 height 238
copy div "[STREET_ADDRESS]"
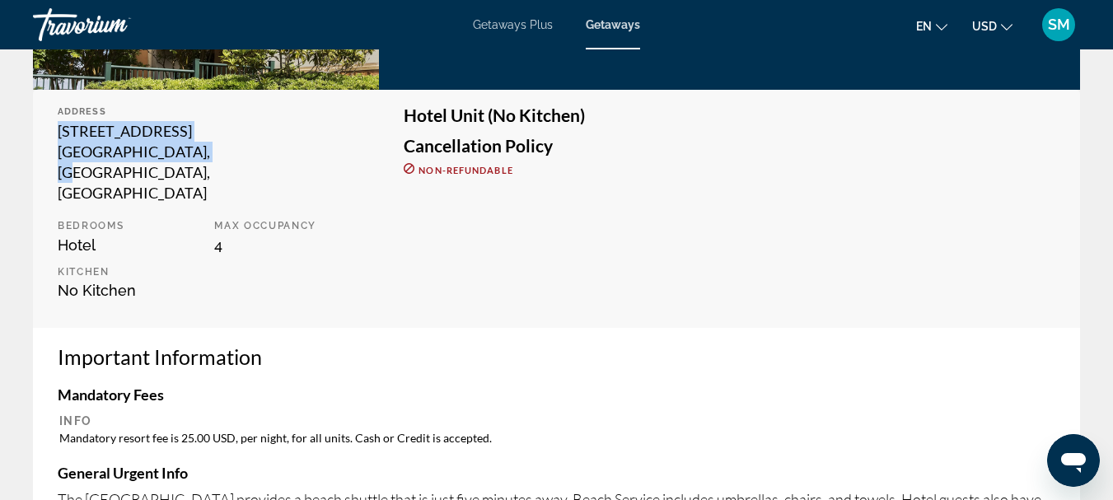
scroll to position [412, 0]
